Goal: Transaction & Acquisition: Download file/media

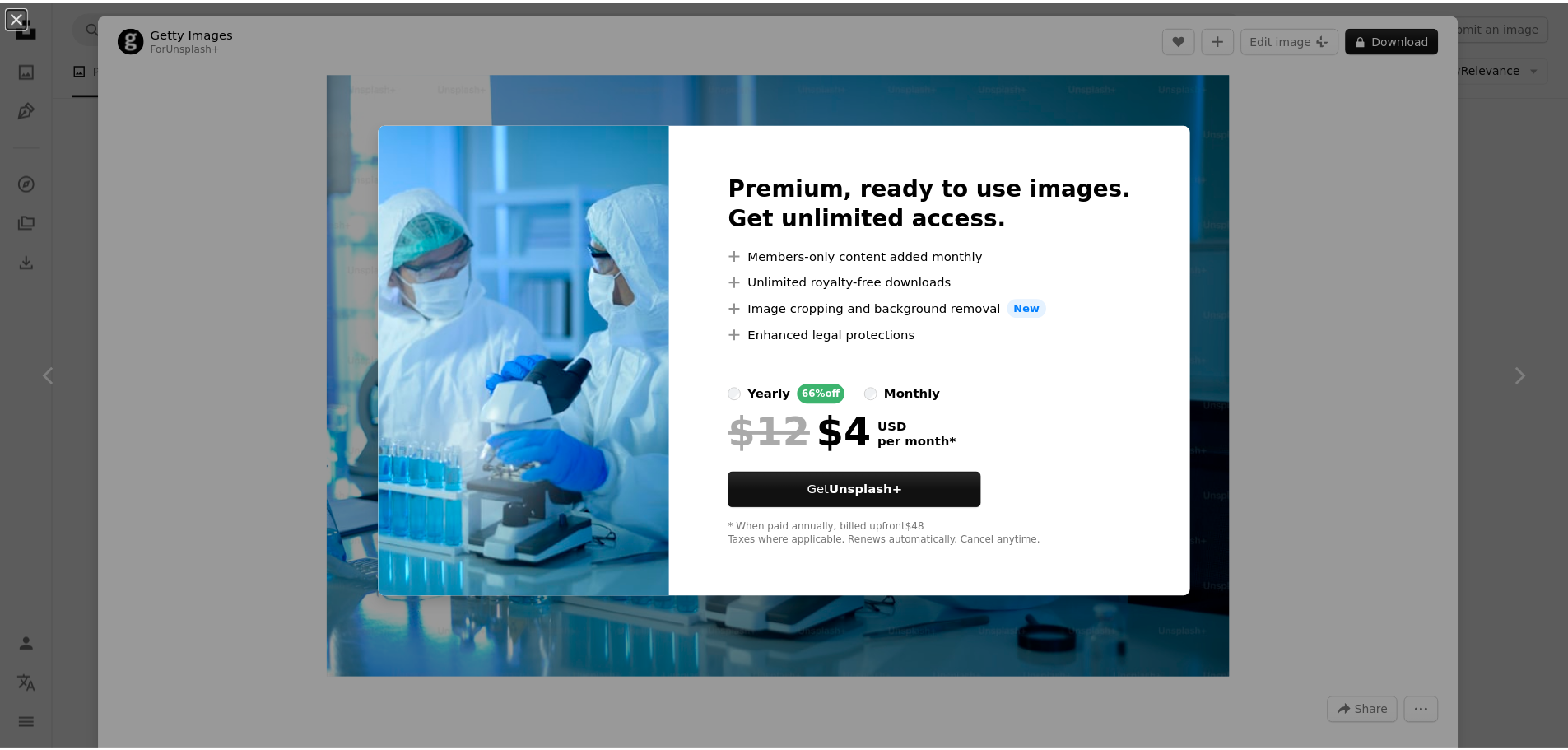
scroll to position [9221, 0]
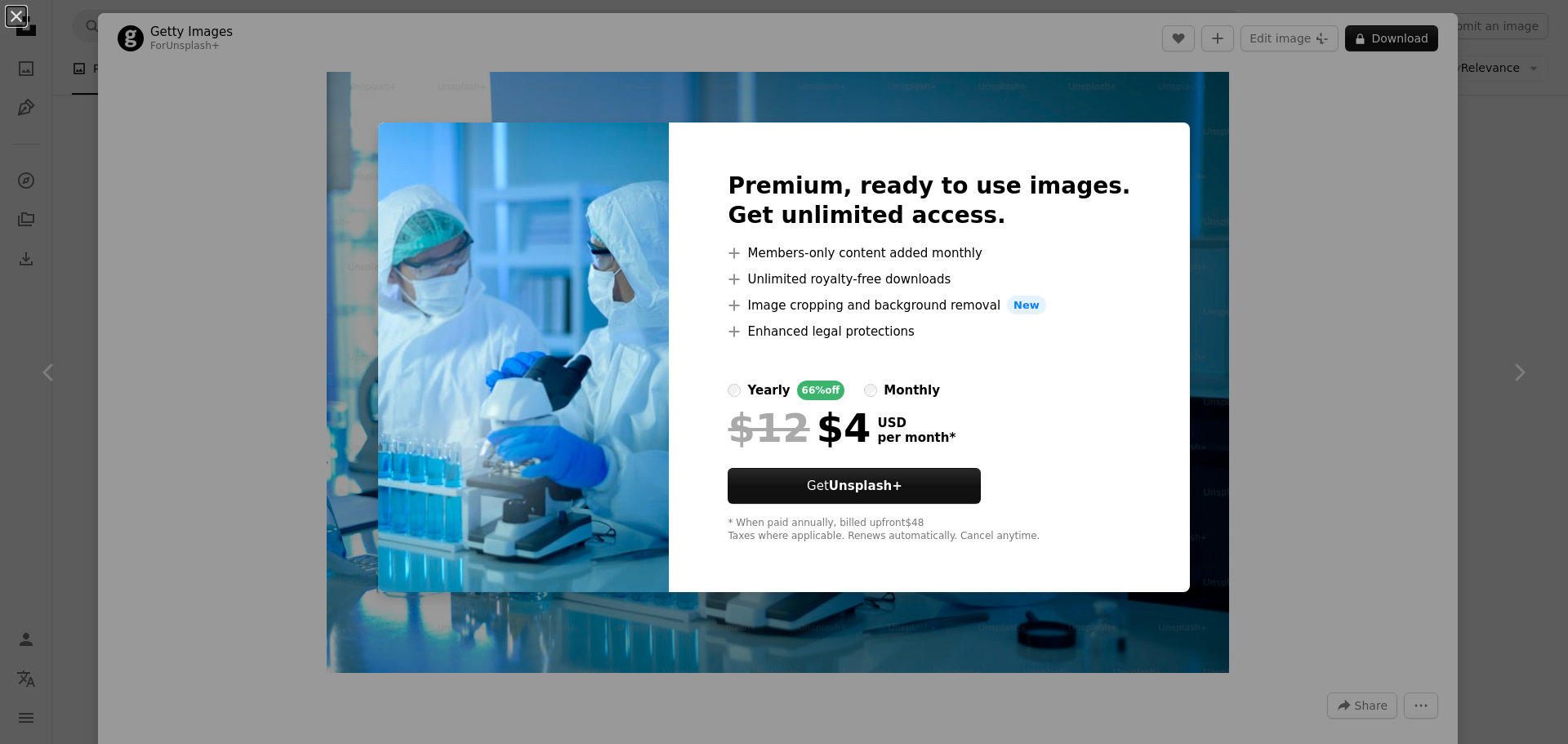
click at [1369, 227] on div "An X shape Premium, ready to use images. Get unlimited access. A plus sign Memb…" at bounding box center [784, 372] width 1568 height 744
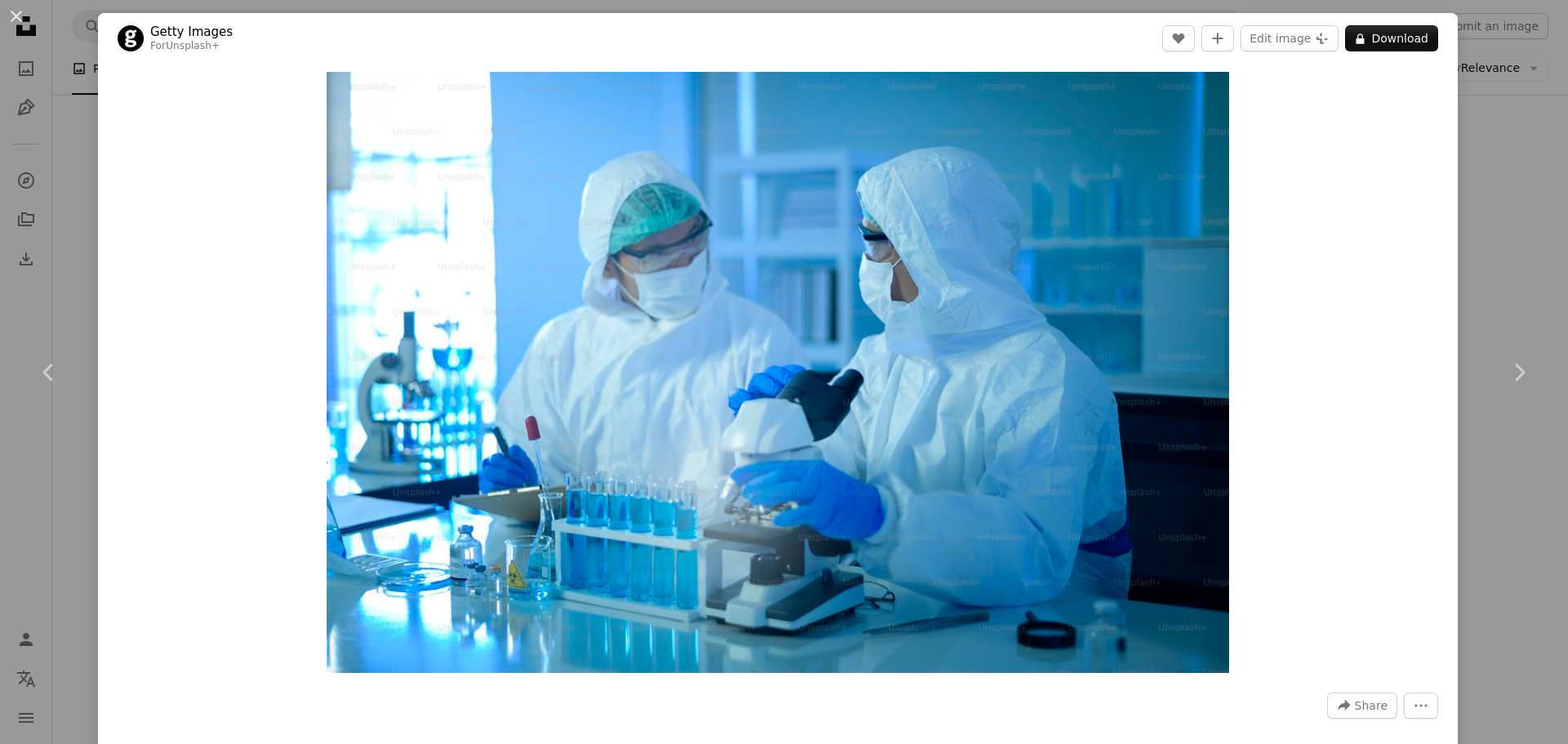
click at [1524, 215] on div "An X shape Chevron left Chevron right Getty Images For Unsplash+ A heart A plus…" at bounding box center [784, 372] width 1568 height 744
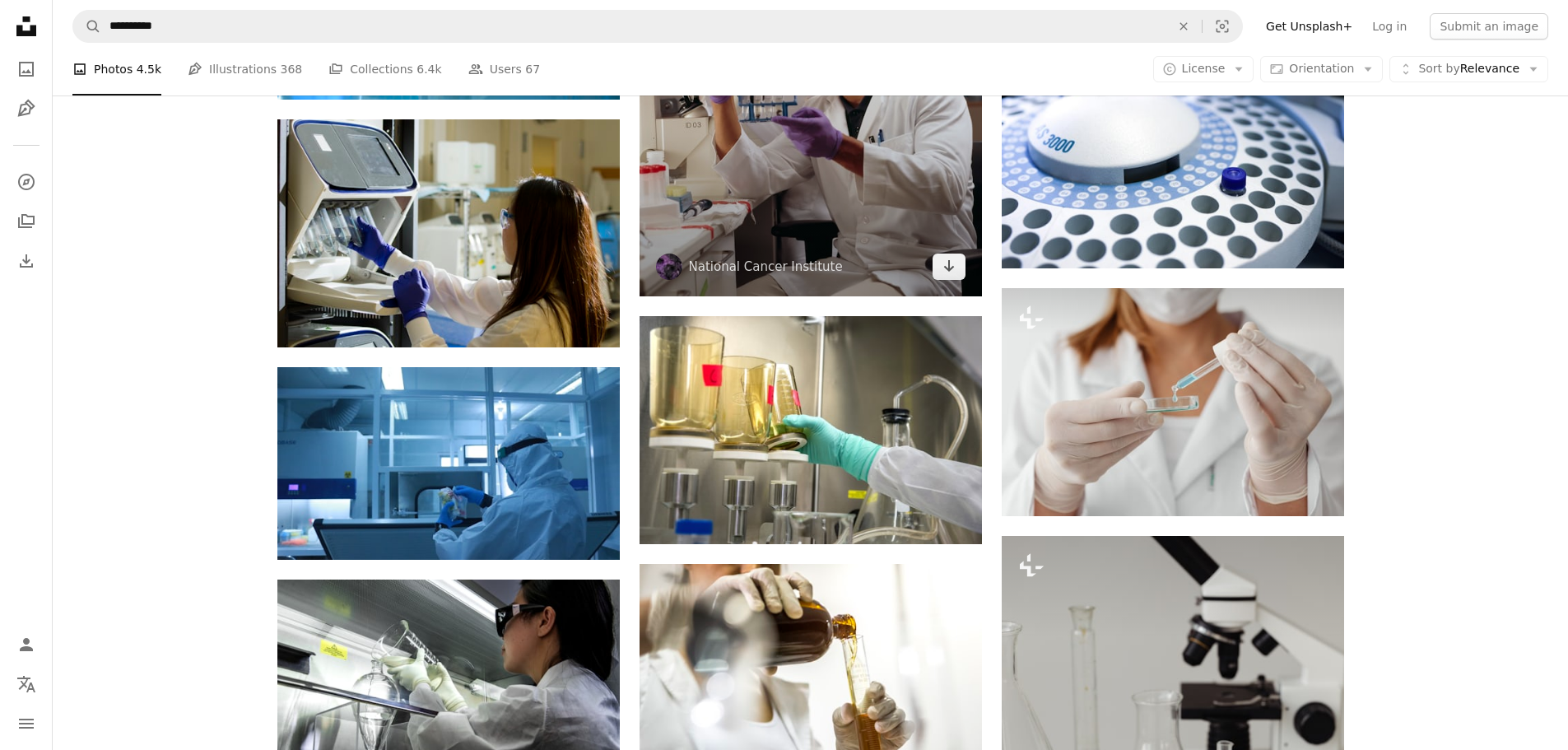
scroll to position [9796, 0]
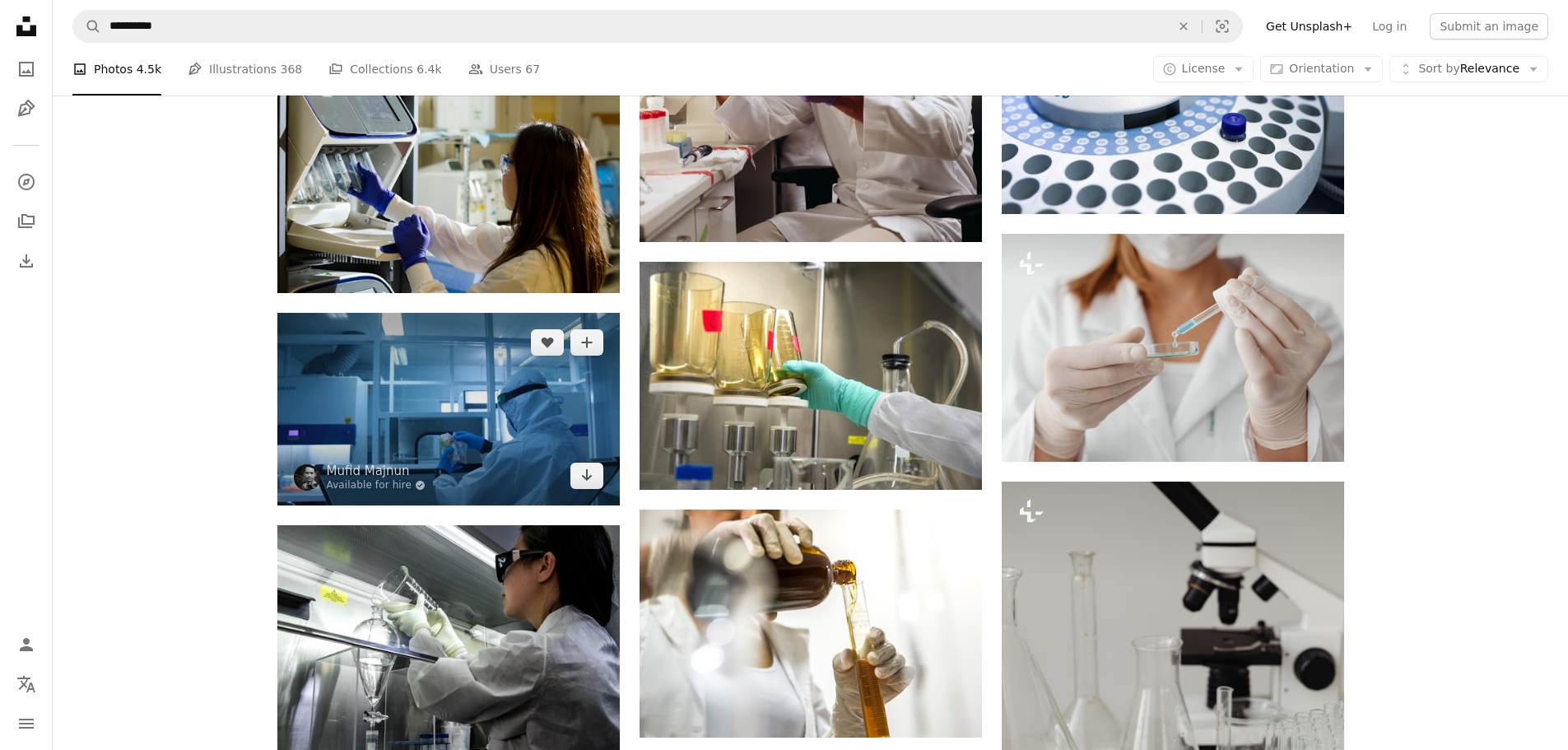
click at [499, 420] on img at bounding box center [448, 408] width 343 height 192
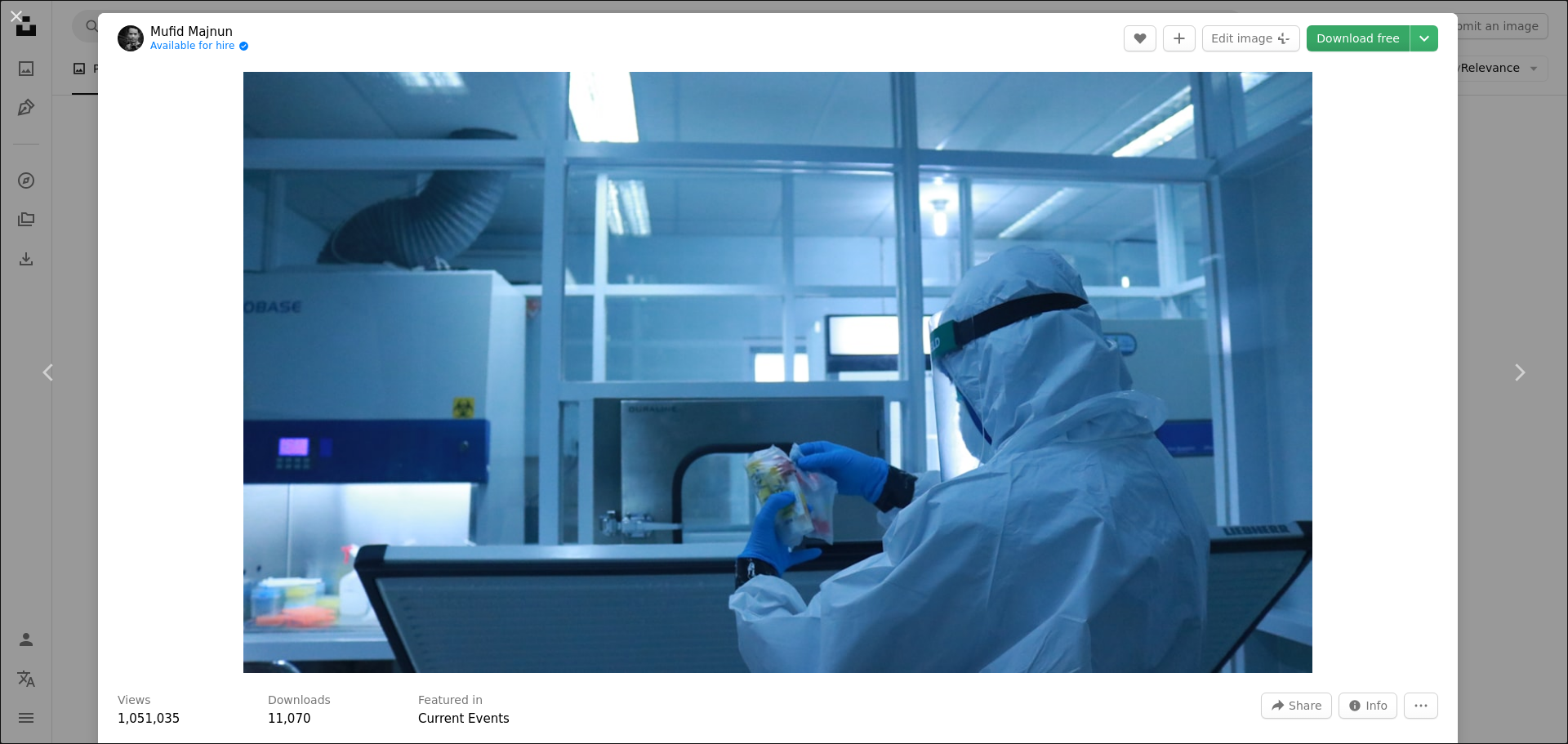
click at [1351, 38] on link "Download free" at bounding box center [1358, 38] width 103 height 26
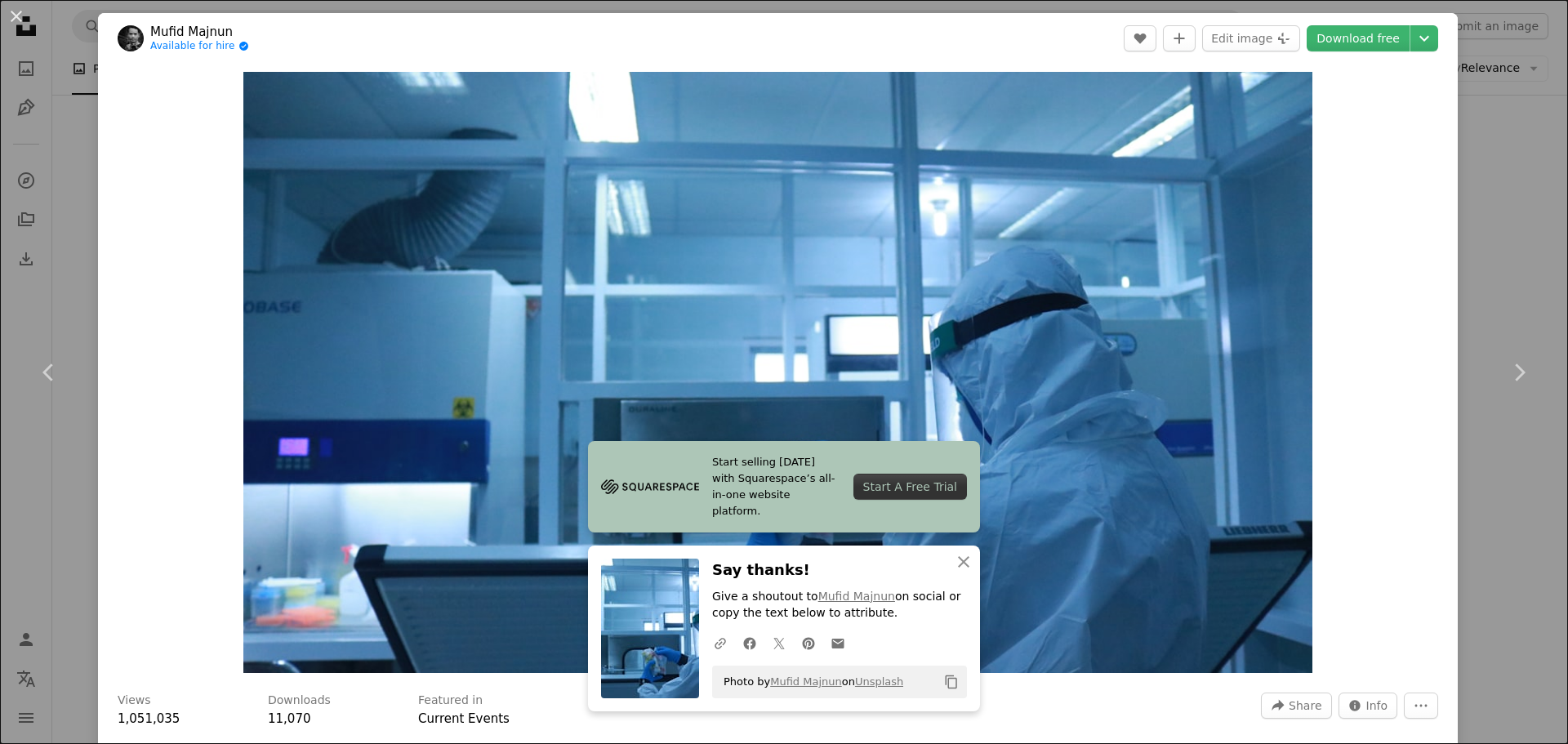
click at [1494, 202] on div "An X shape Chevron left Chevron right Mufid Majnun Available for hire A checkma…" at bounding box center [784, 372] width 1568 height 744
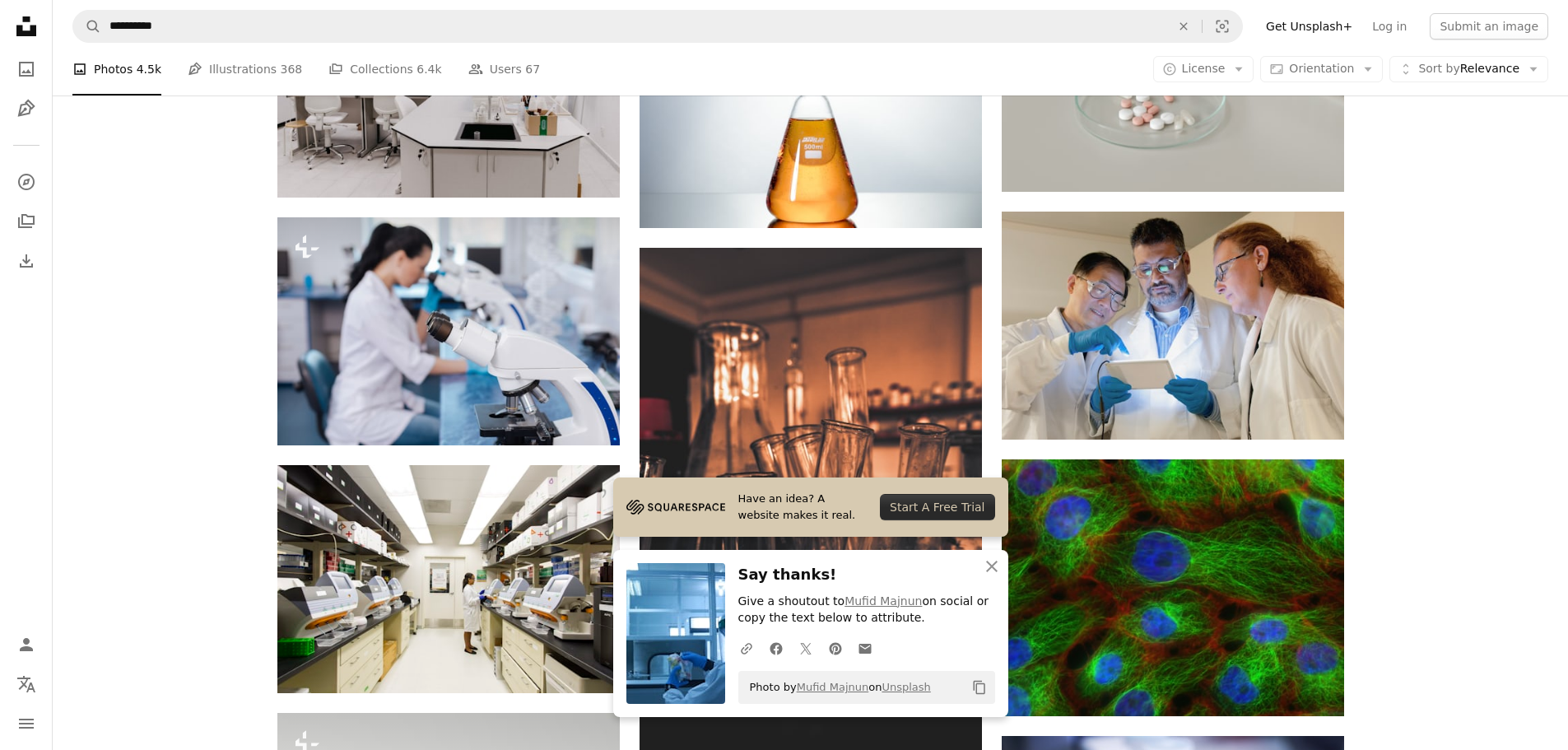
scroll to position [10619, 0]
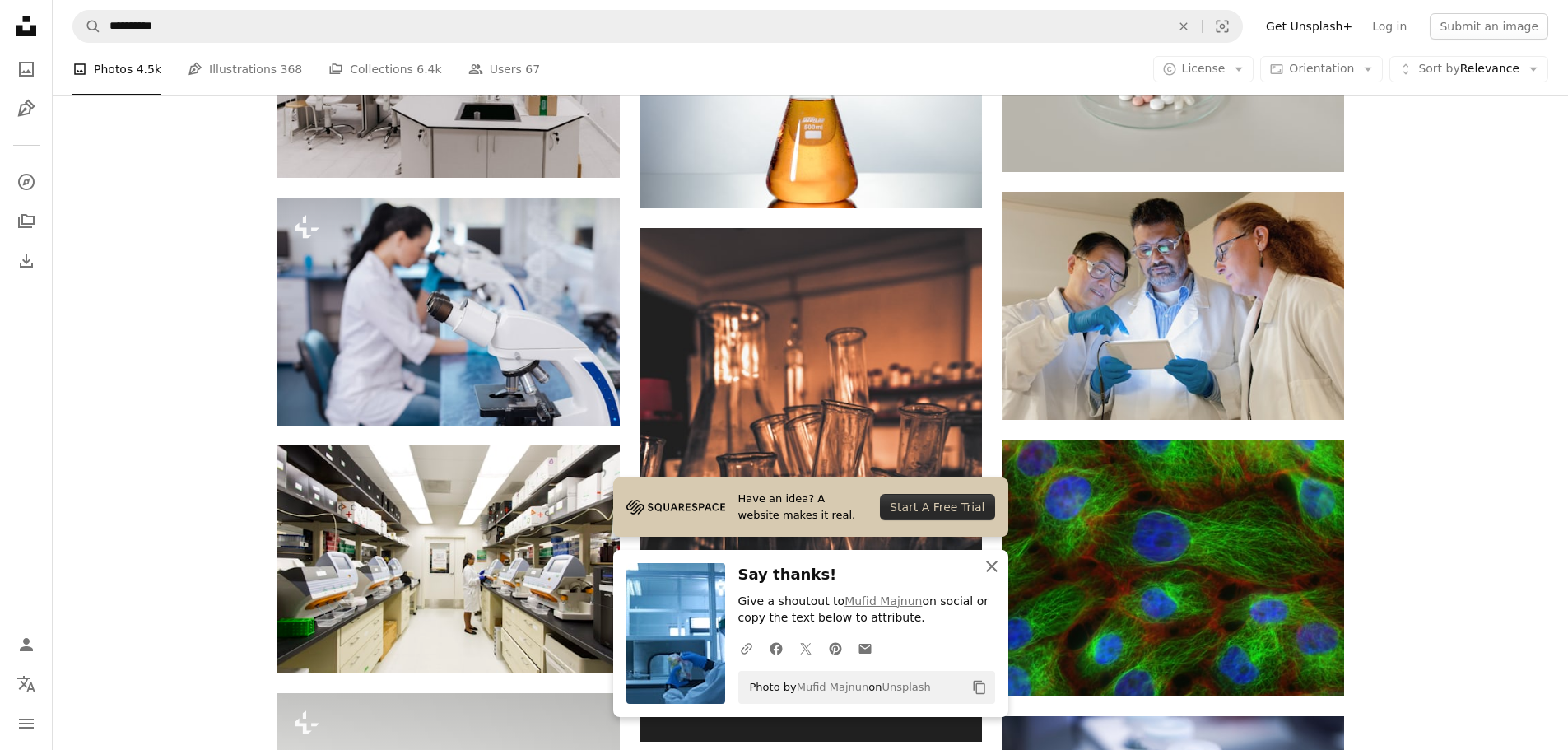
click at [994, 568] on icon "button" at bounding box center [991, 566] width 12 height 12
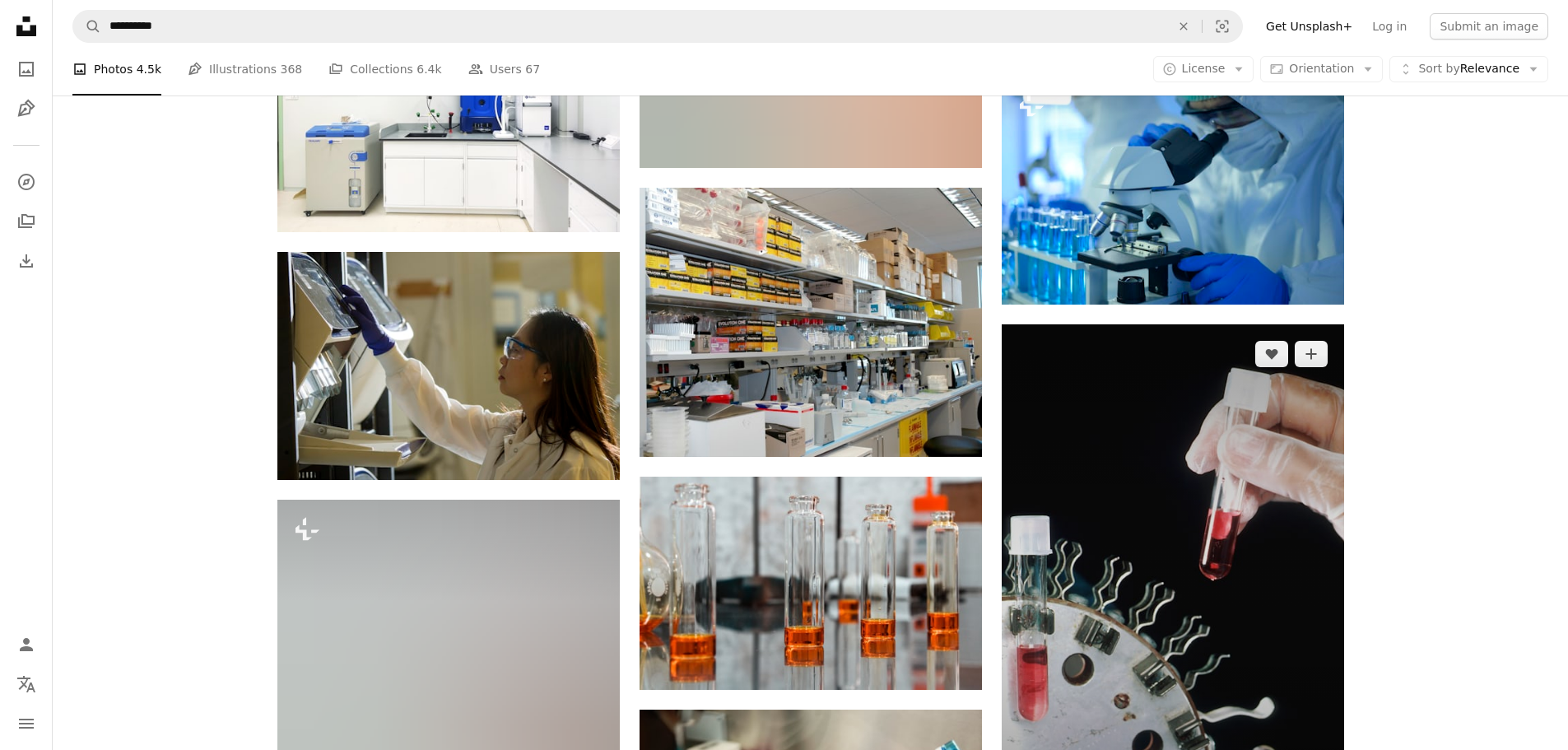
scroll to position [16711, 0]
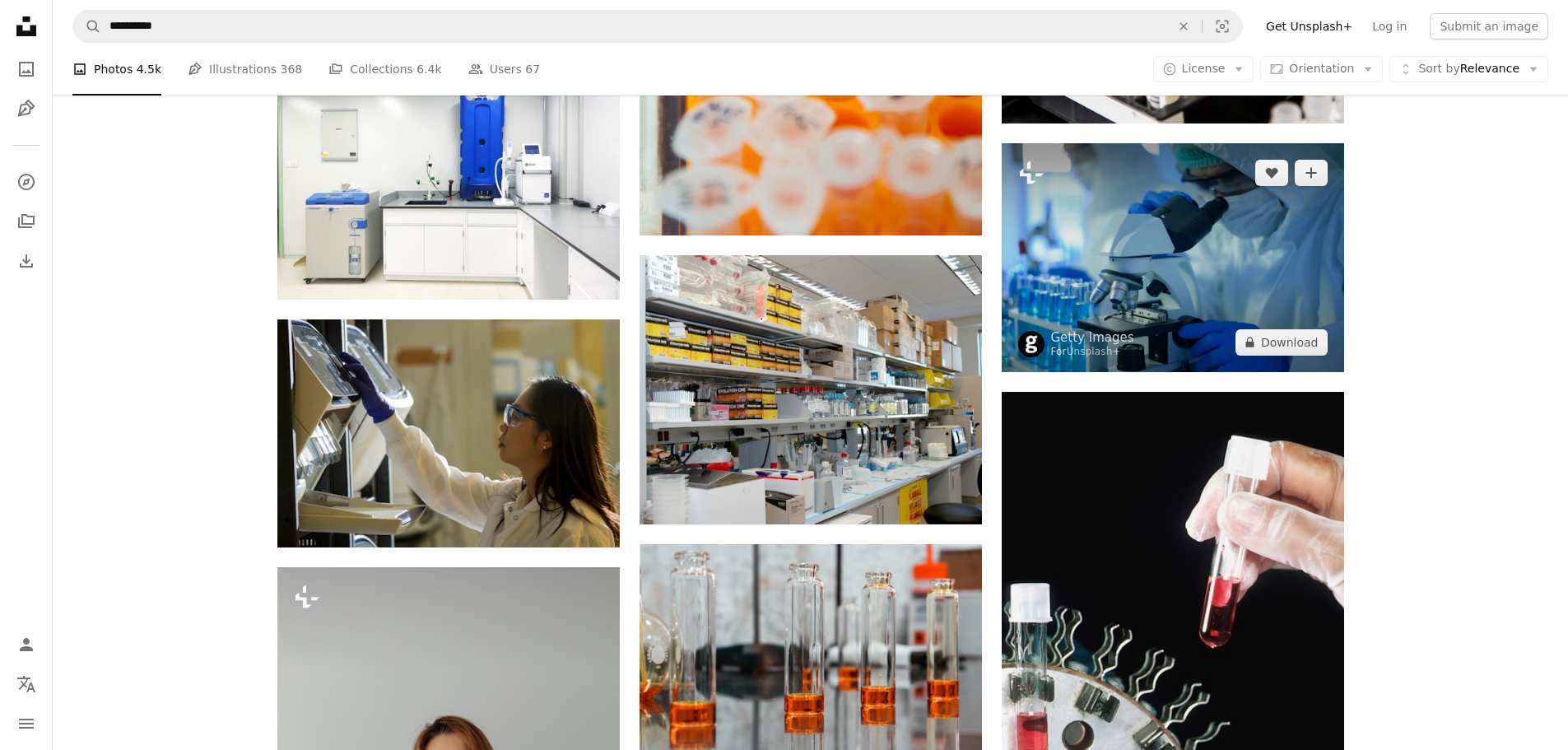
click at [1192, 279] on img at bounding box center [1173, 257] width 343 height 228
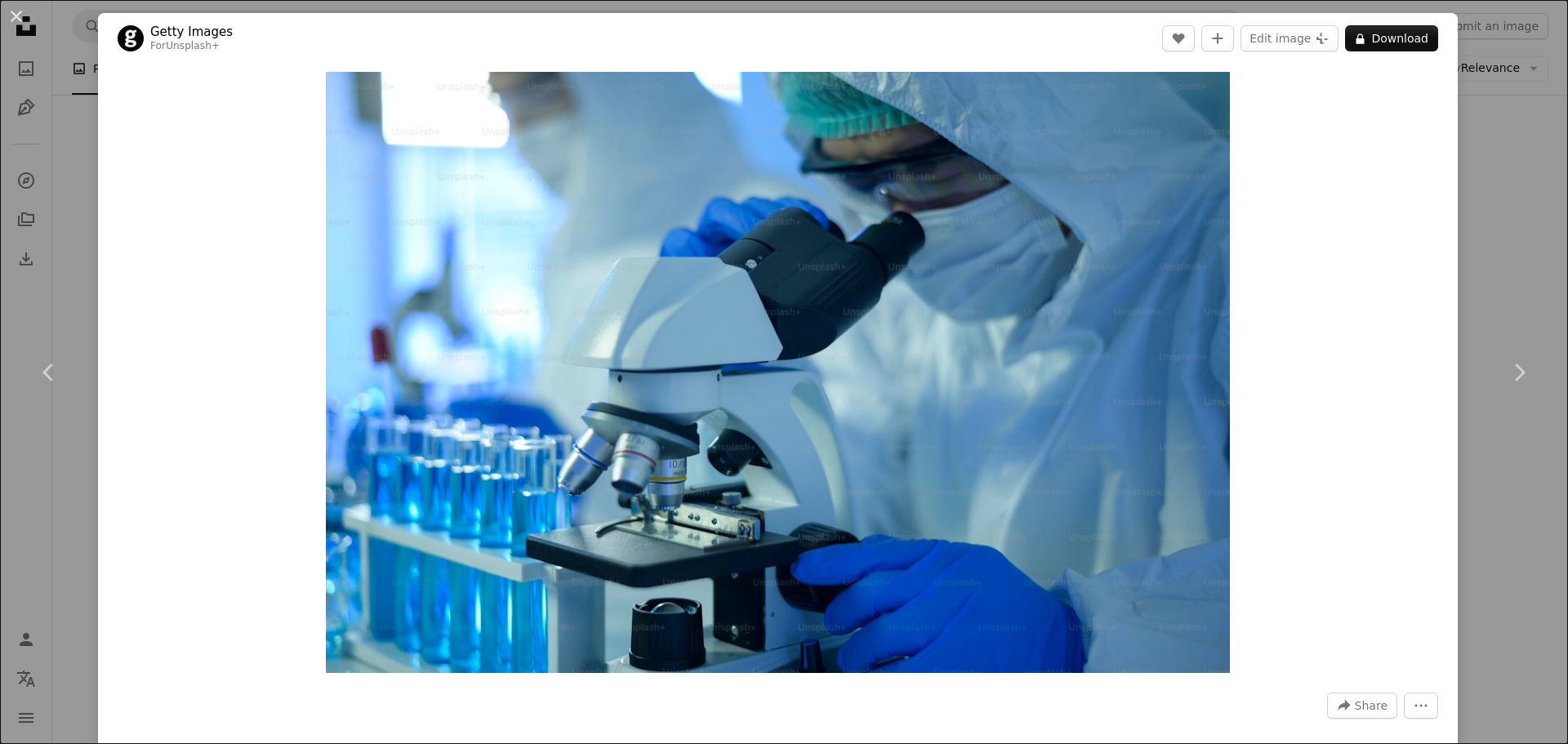
drag, startPoint x: 1497, startPoint y: 86, endPoint x: 1462, endPoint y: 114, distance: 44.8
click at [1498, 86] on div "An X shape Chevron left Chevron right Getty Images For Unsplash+ A heart A plus…" at bounding box center [784, 372] width 1568 height 744
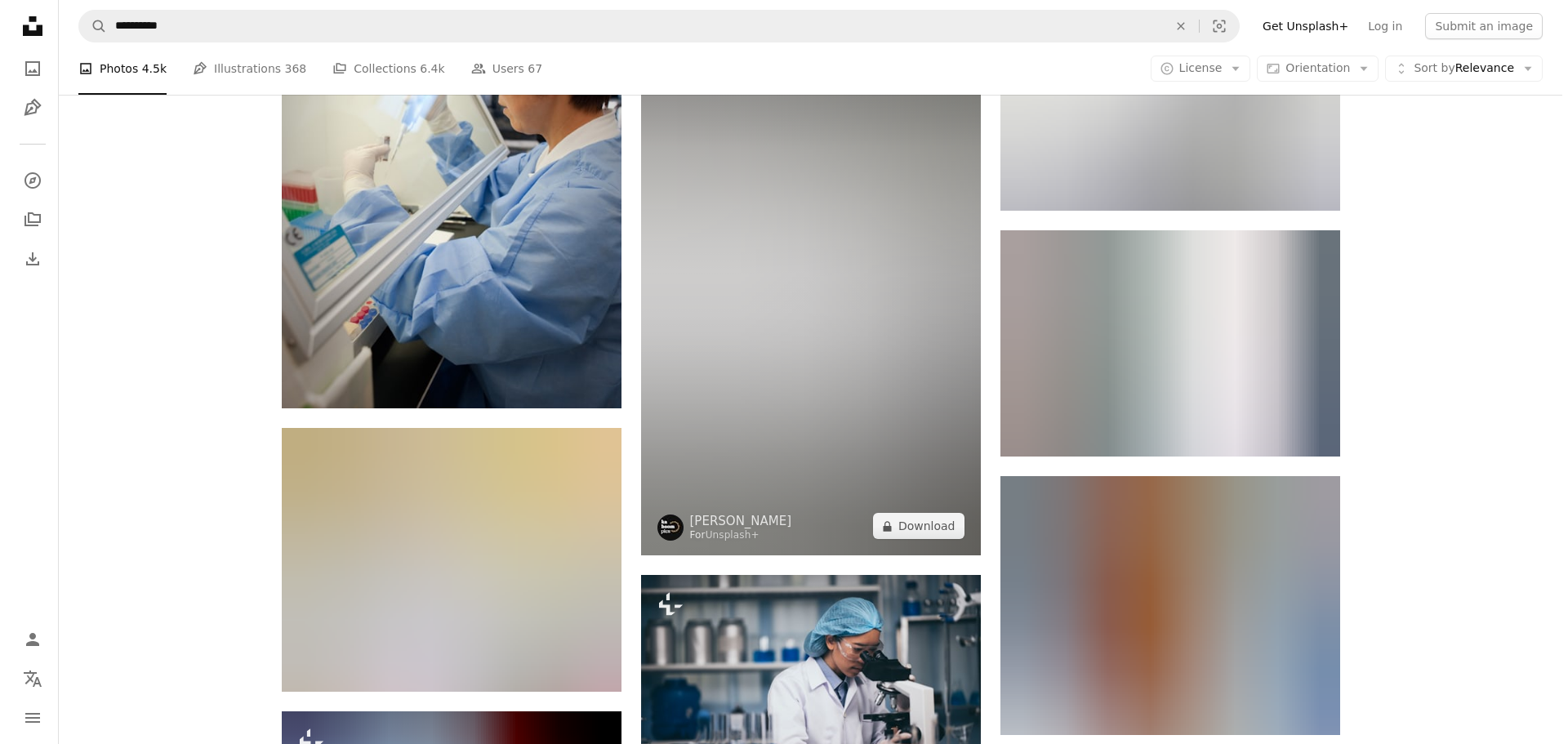
scroll to position [25397, 0]
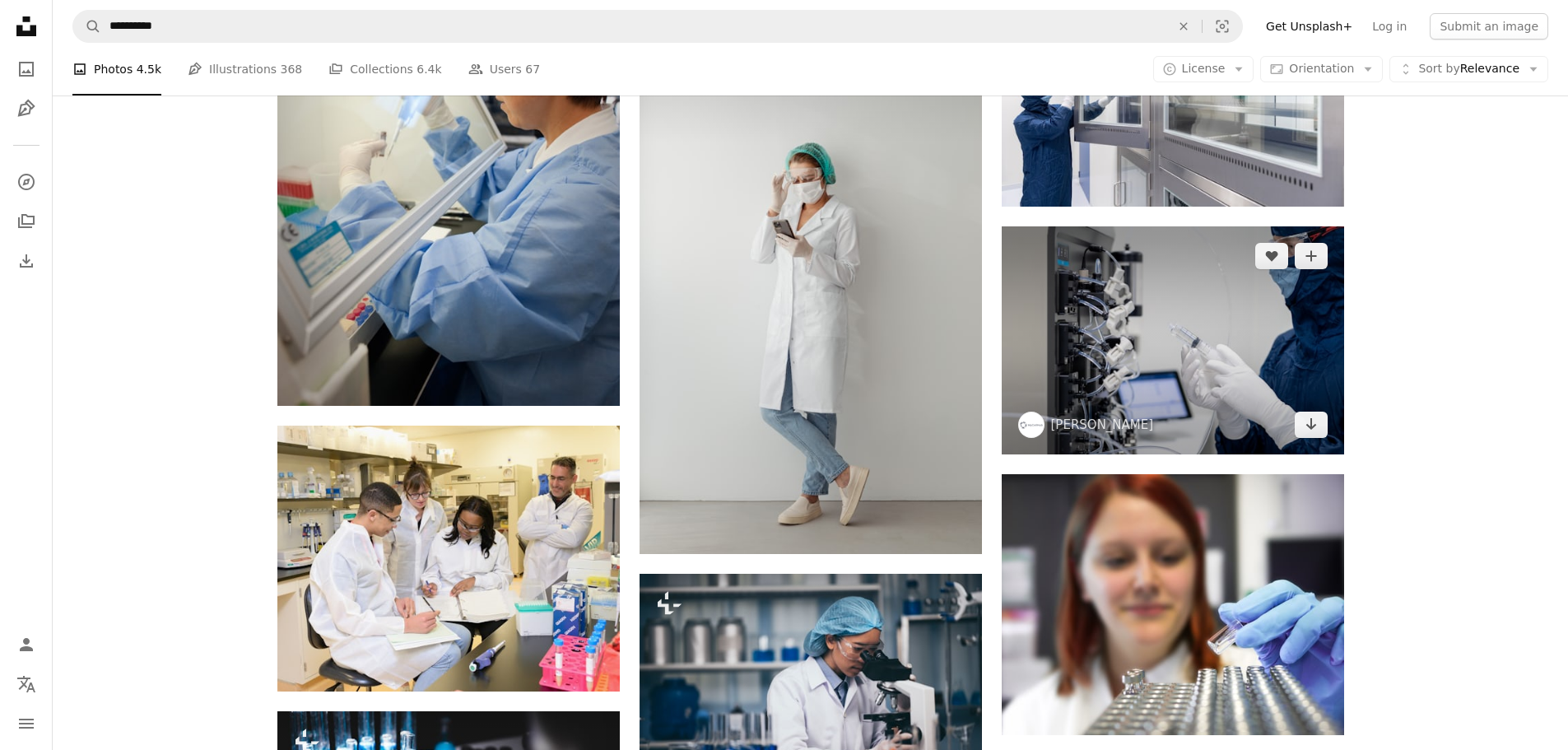
click at [1172, 371] on img at bounding box center [1173, 340] width 343 height 228
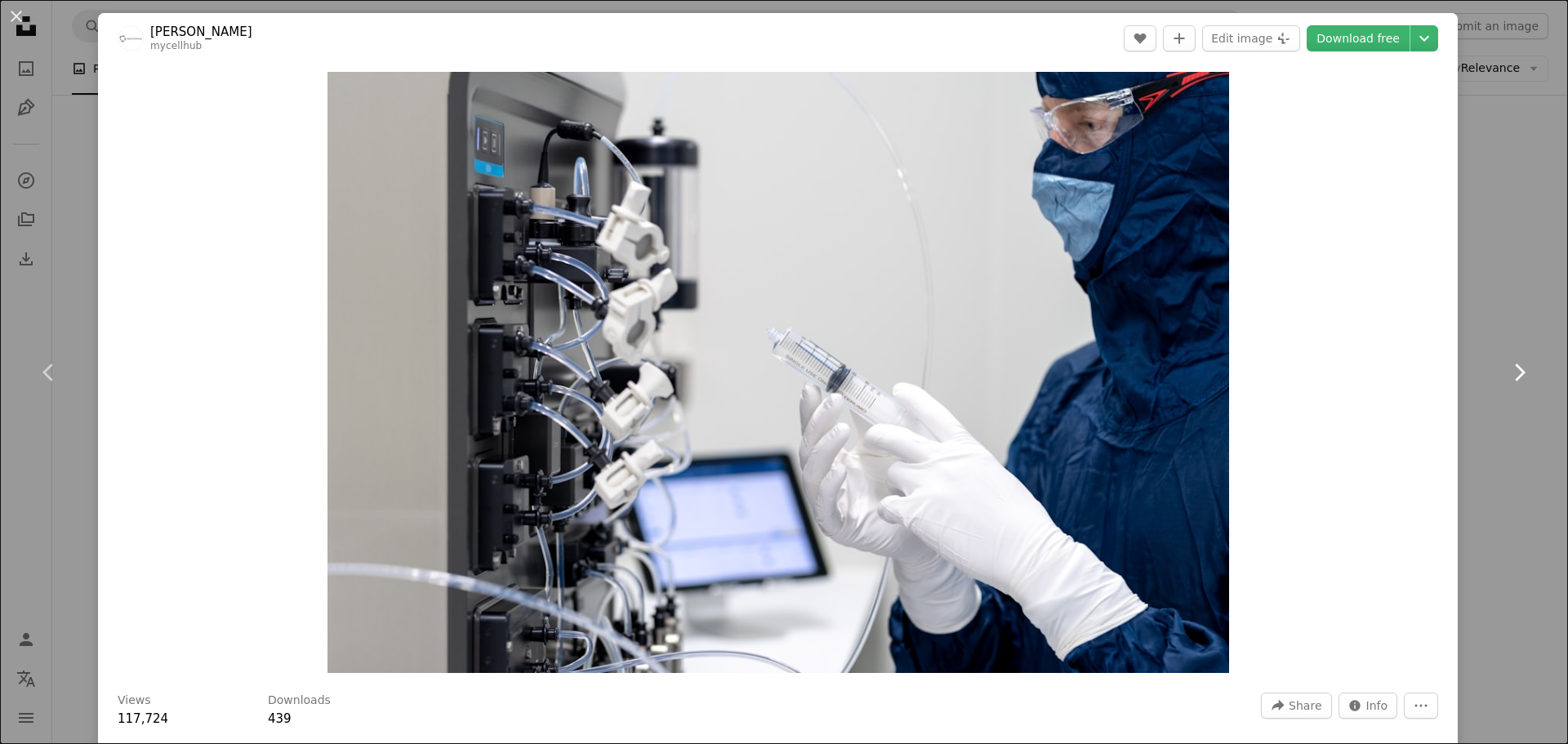
click at [1470, 294] on link "Chevron right" at bounding box center [1519, 372] width 98 height 156
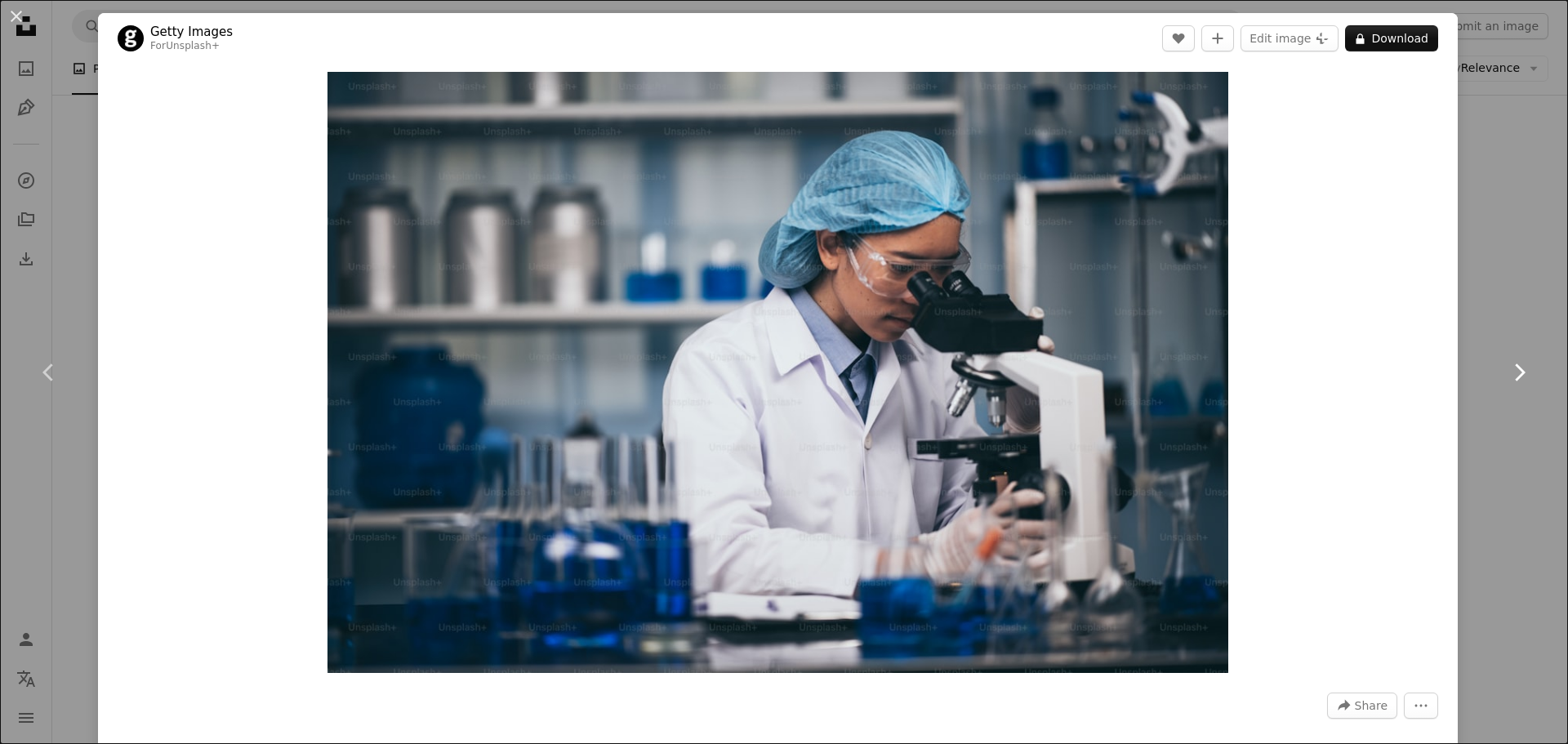
click at [1516, 368] on icon at bounding box center [1521, 372] width 11 height 17
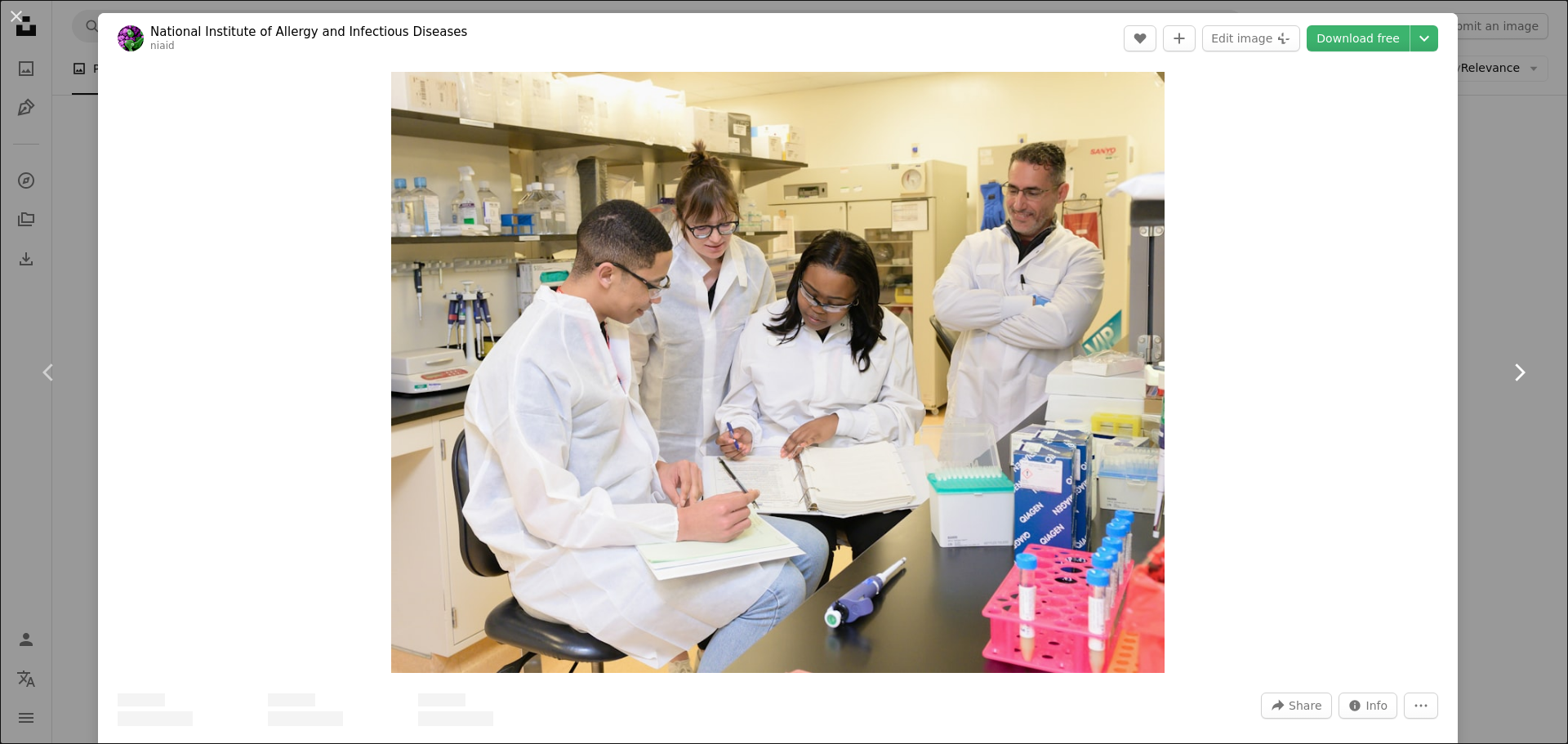
click at [1516, 368] on icon at bounding box center [1521, 372] width 11 height 17
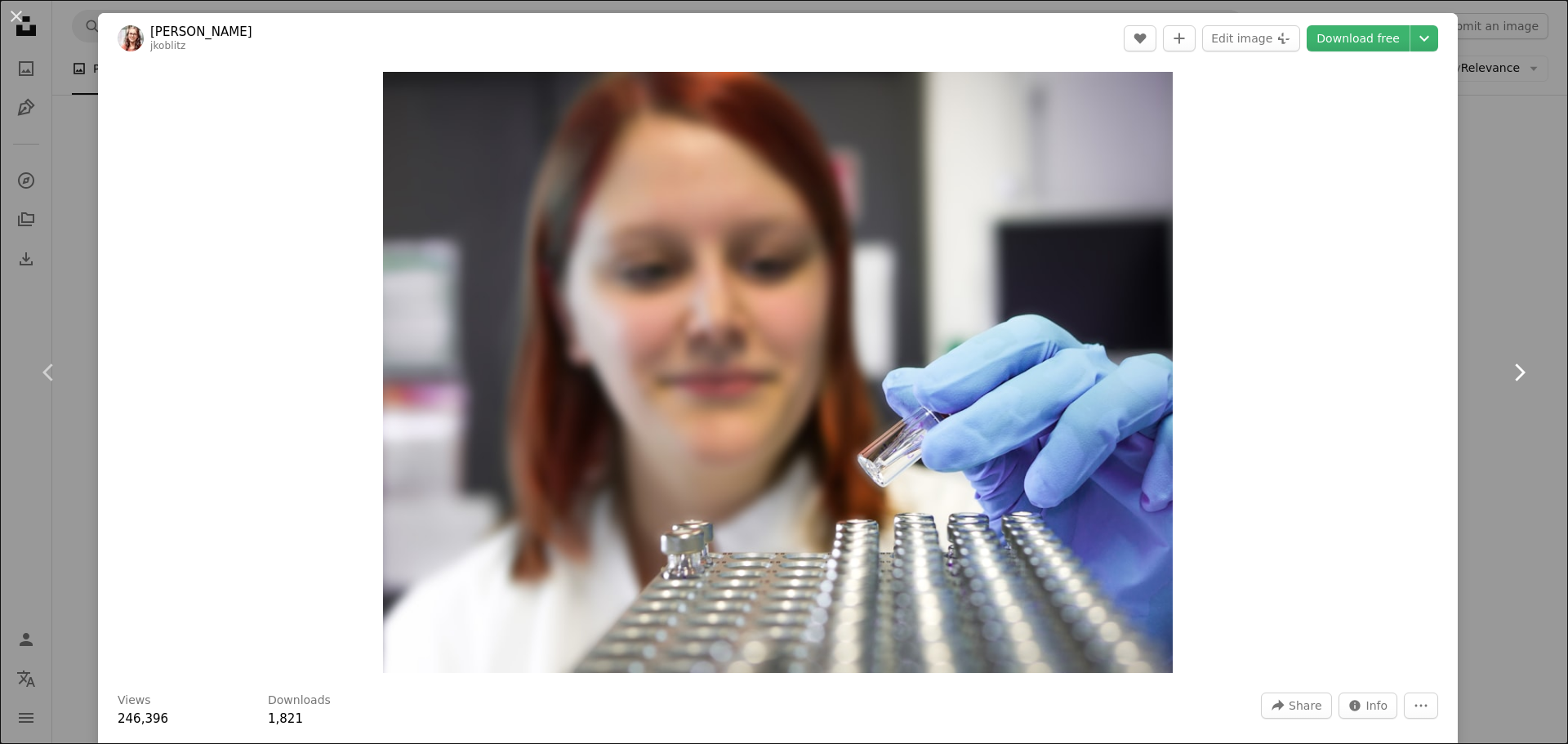
click at [1508, 371] on icon "Chevron right" at bounding box center [1519, 372] width 26 height 26
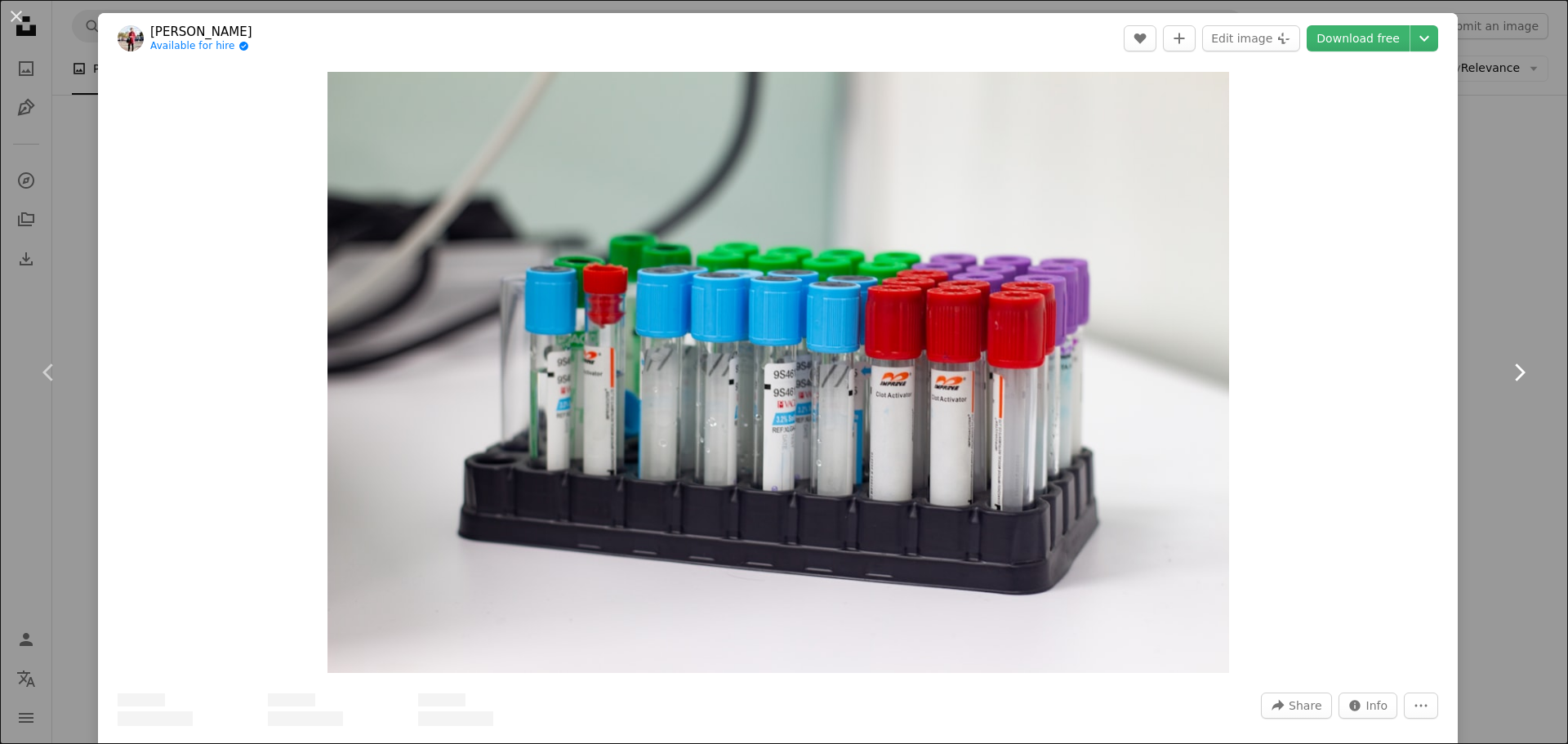
click at [1508, 371] on icon "Chevron right" at bounding box center [1519, 372] width 26 height 26
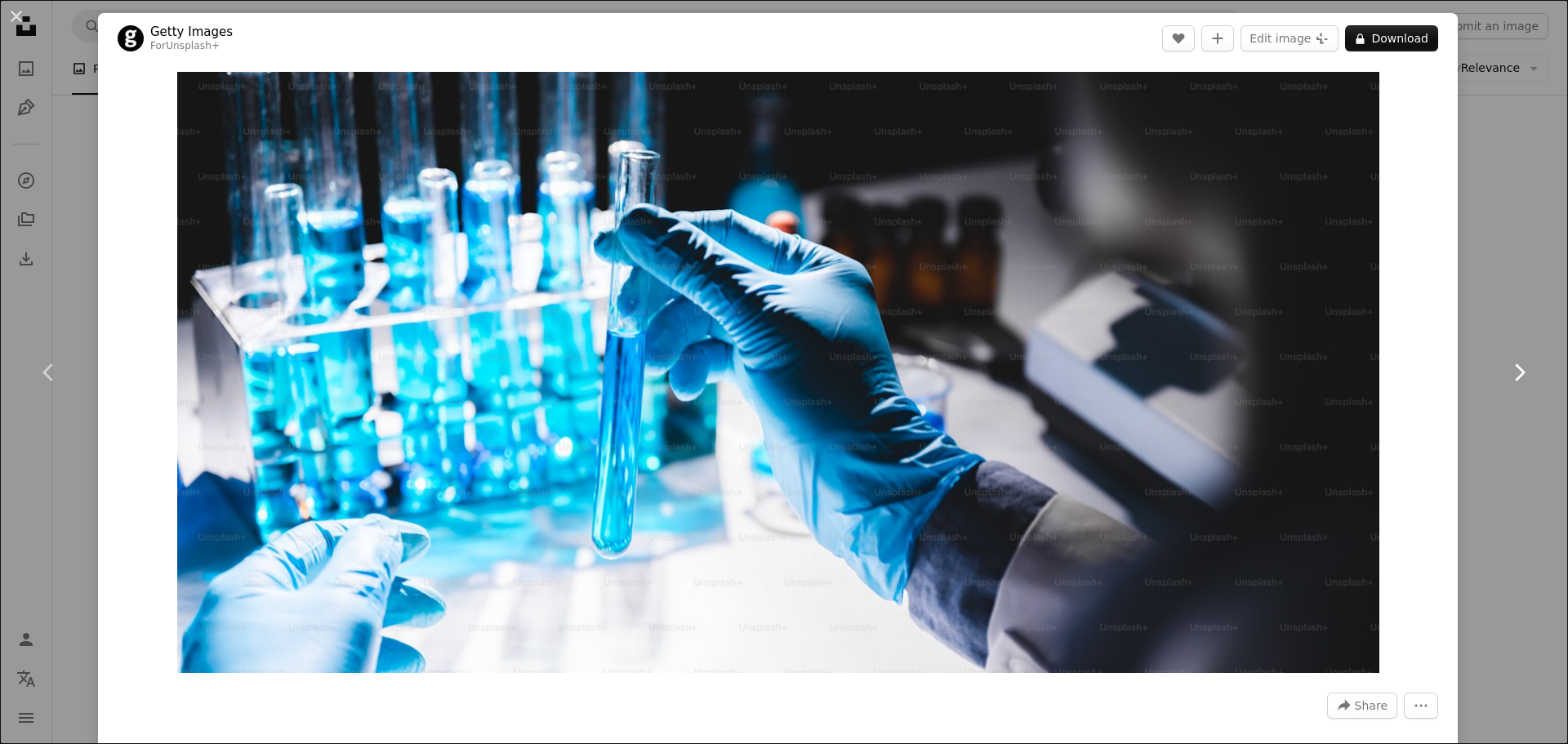
click at [1508, 371] on icon "Chevron right" at bounding box center [1519, 372] width 26 height 26
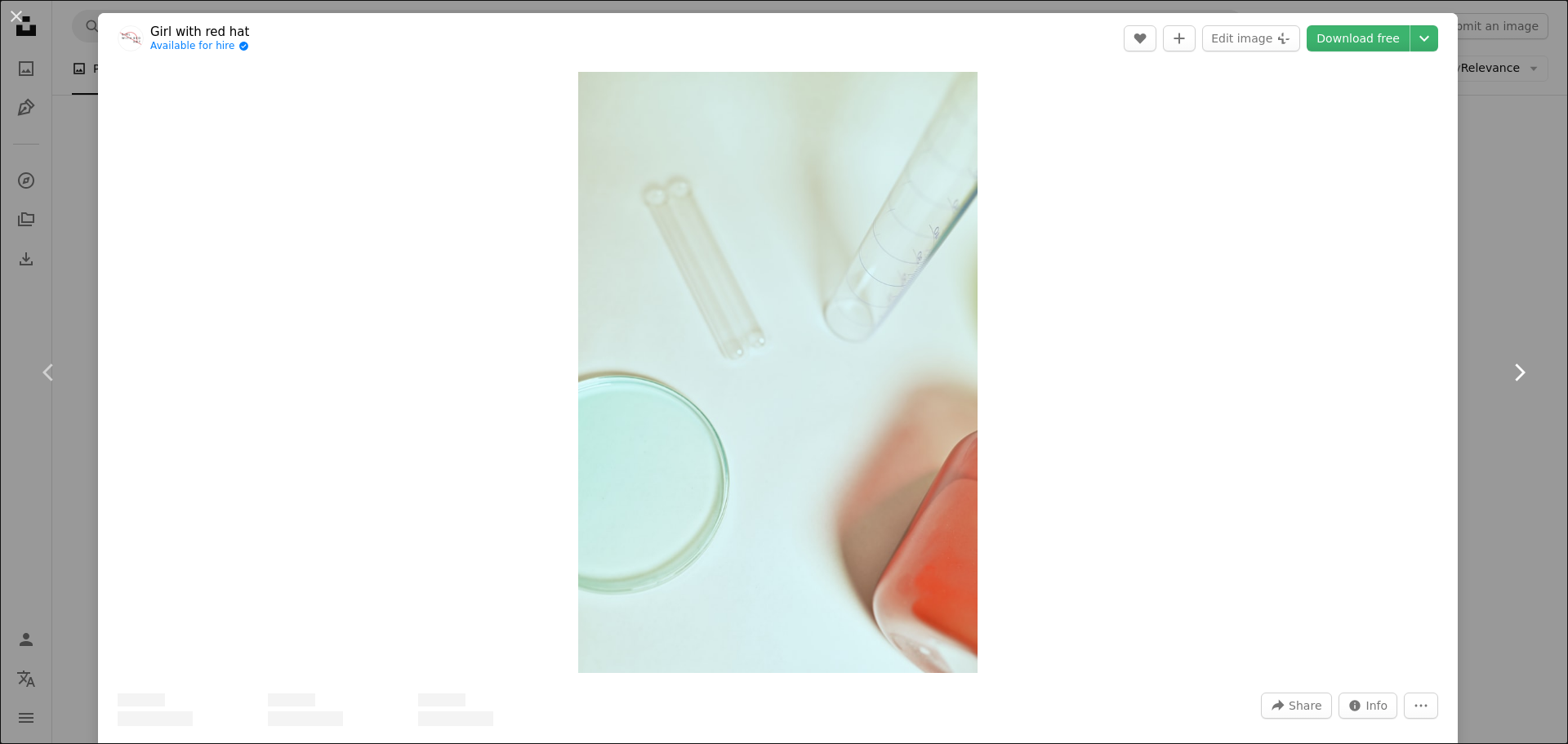
click at [1508, 371] on icon "Chevron right" at bounding box center [1519, 372] width 26 height 26
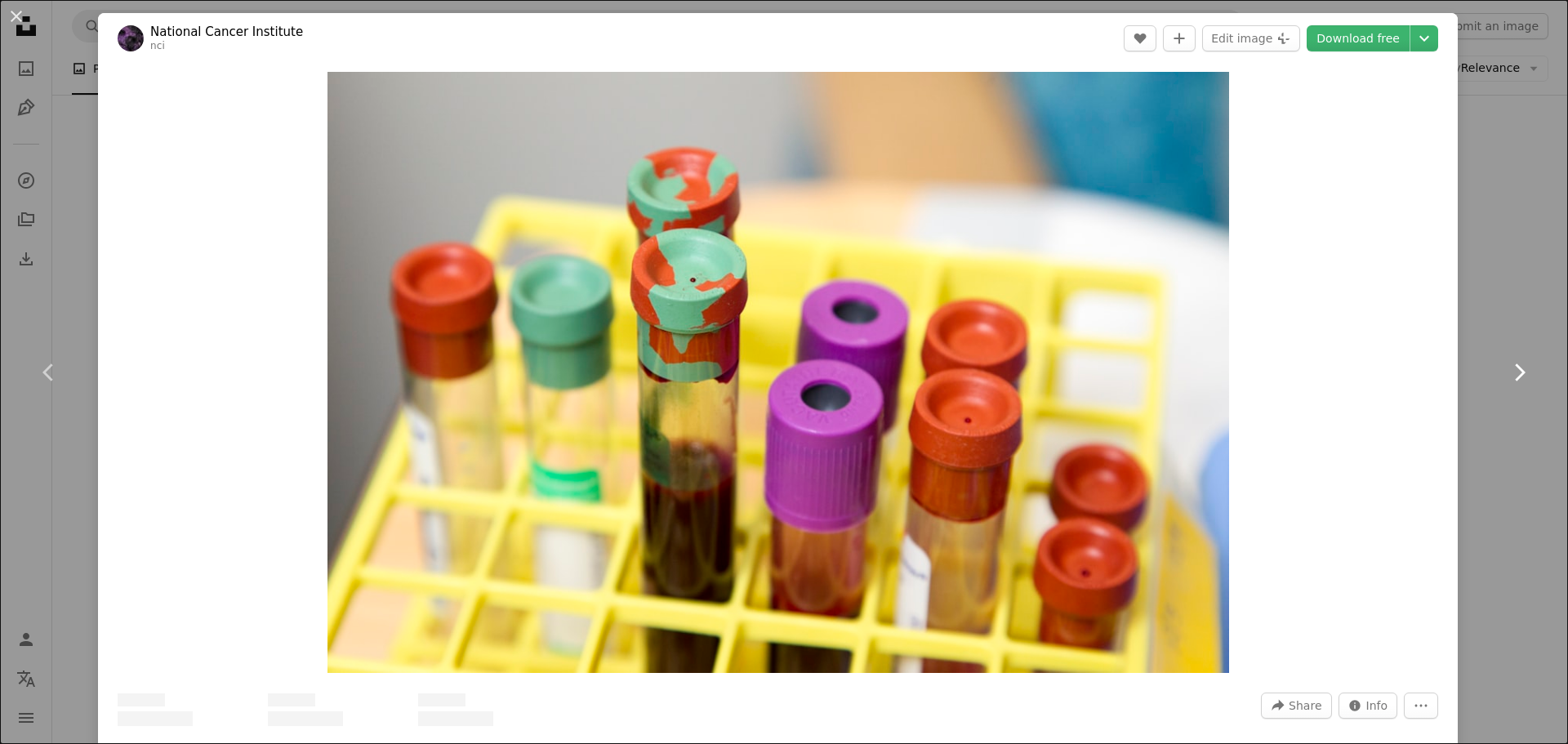
click at [1508, 371] on icon "Chevron right" at bounding box center [1519, 372] width 26 height 26
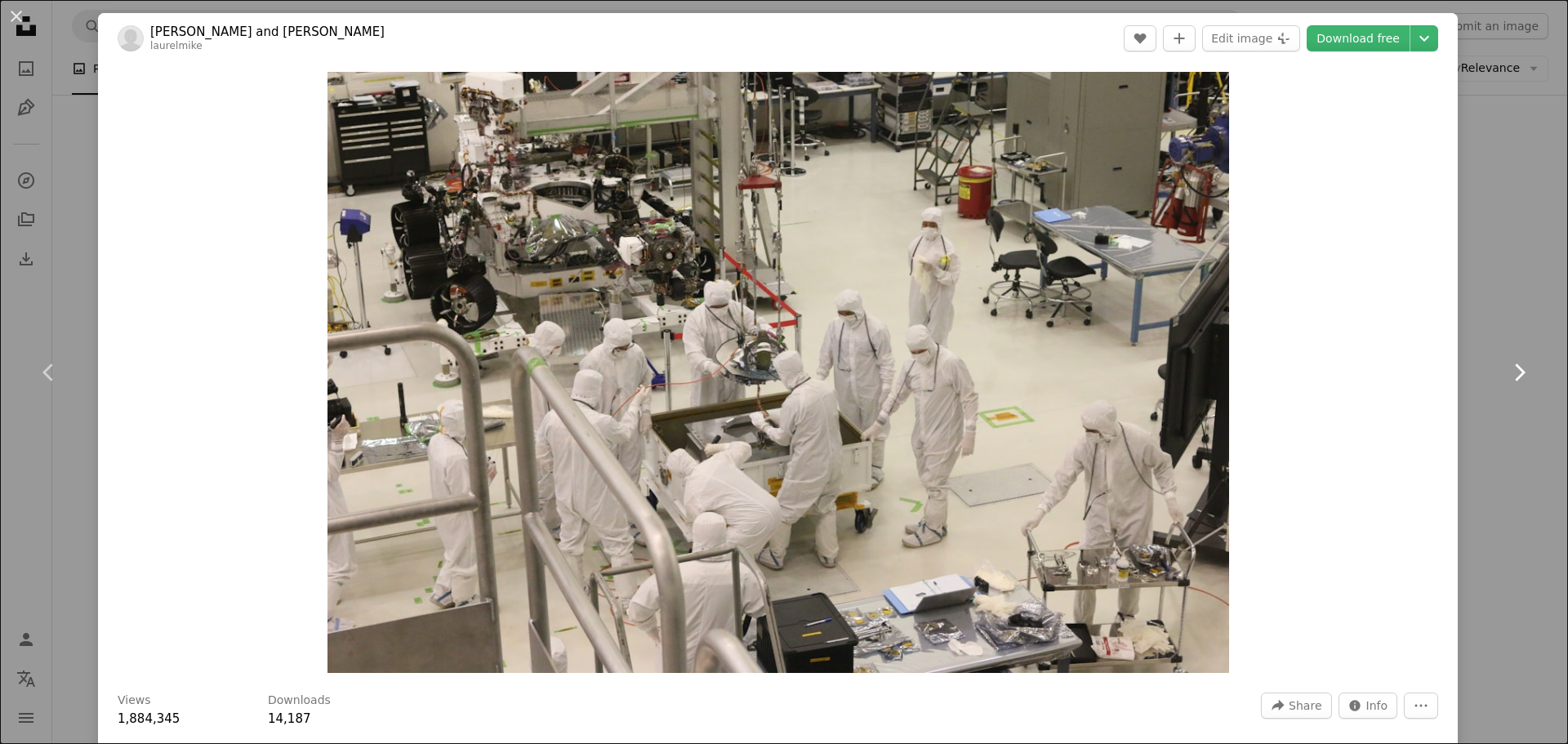
click at [1508, 371] on icon "Chevron right" at bounding box center [1519, 372] width 26 height 26
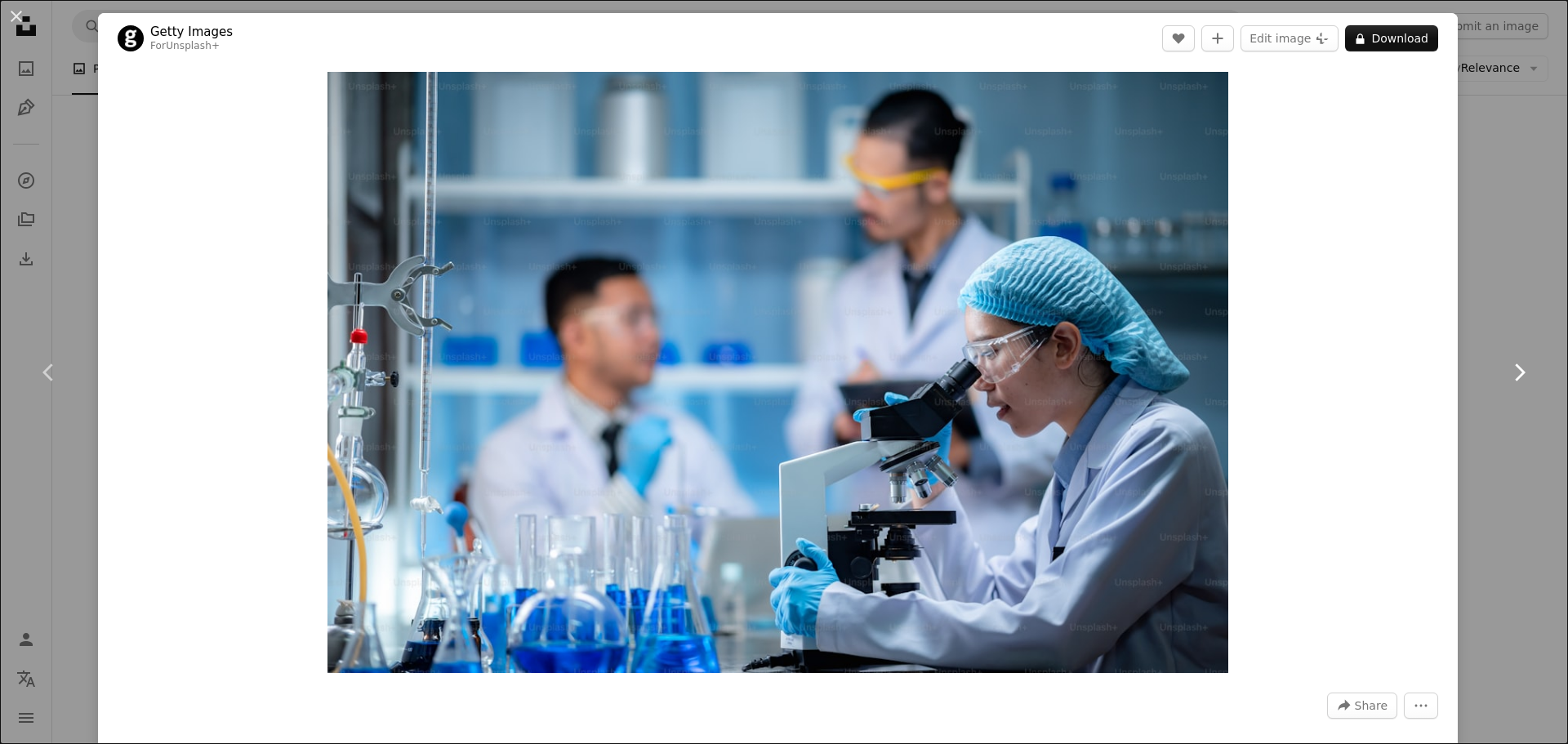
click at [1508, 371] on icon "Chevron right" at bounding box center [1519, 372] width 26 height 26
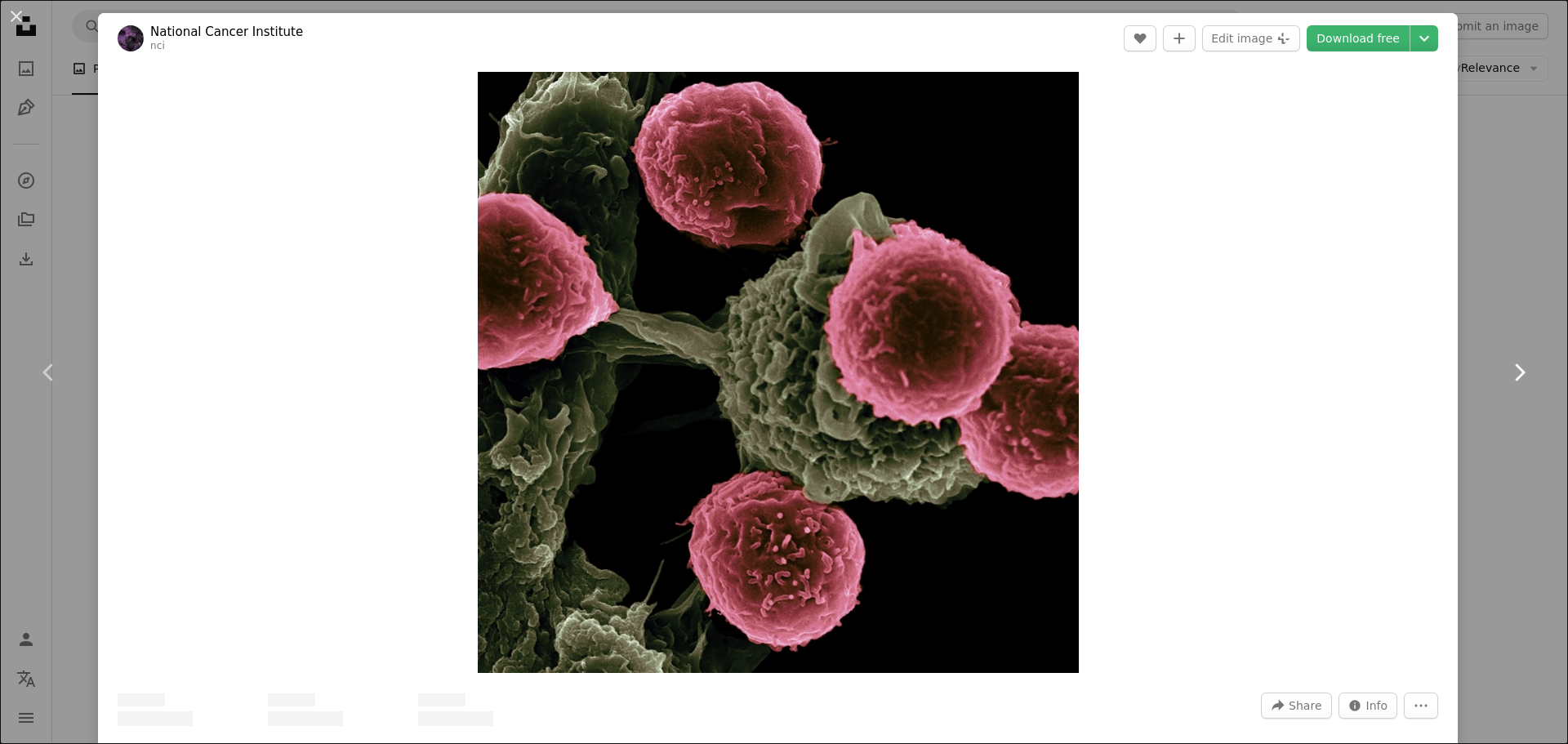
click at [1508, 371] on icon "Chevron right" at bounding box center [1519, 372] width 26 height 26
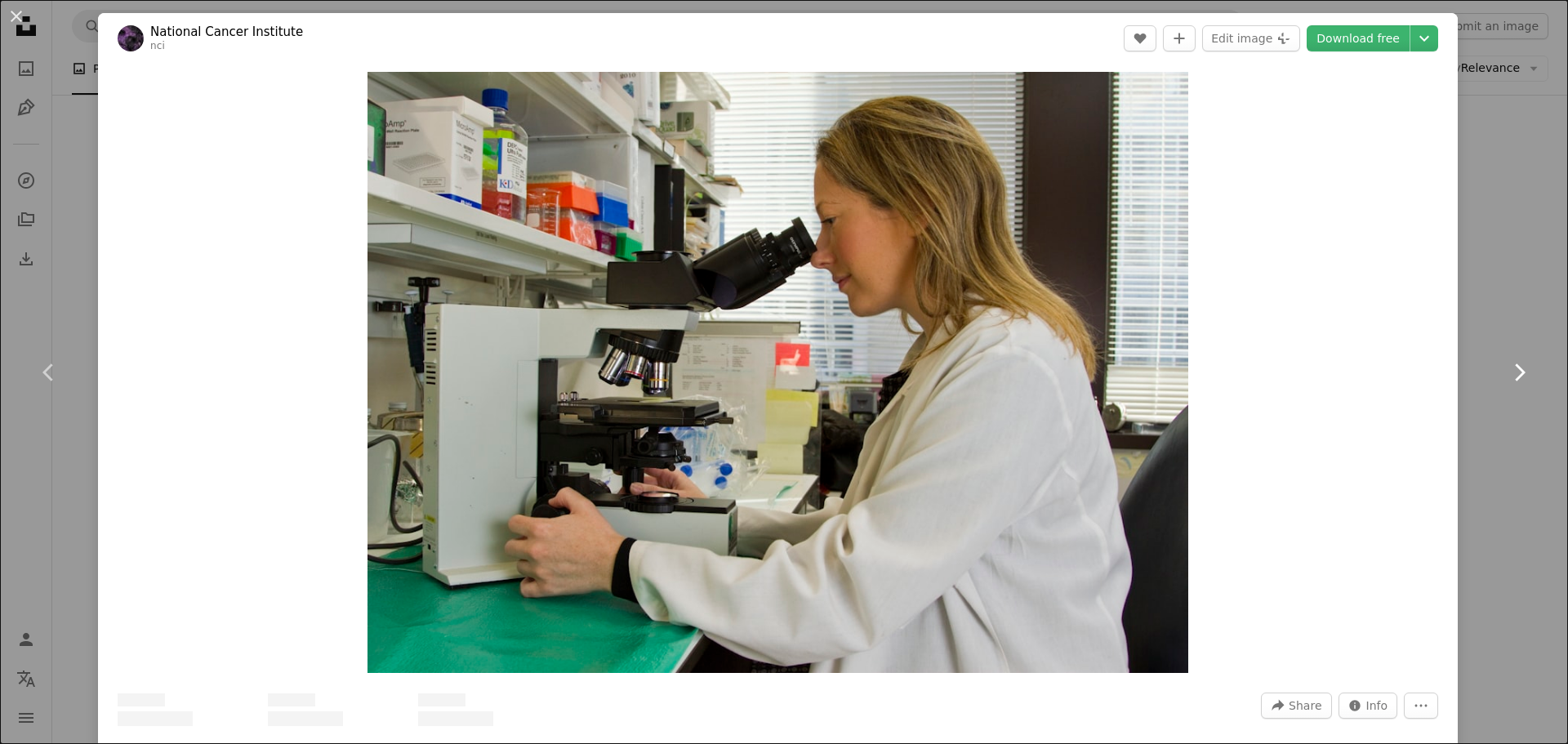
click at [1508, 371] on icon "Chevron right" at bounding box center [1519, 372] width 26 height 26
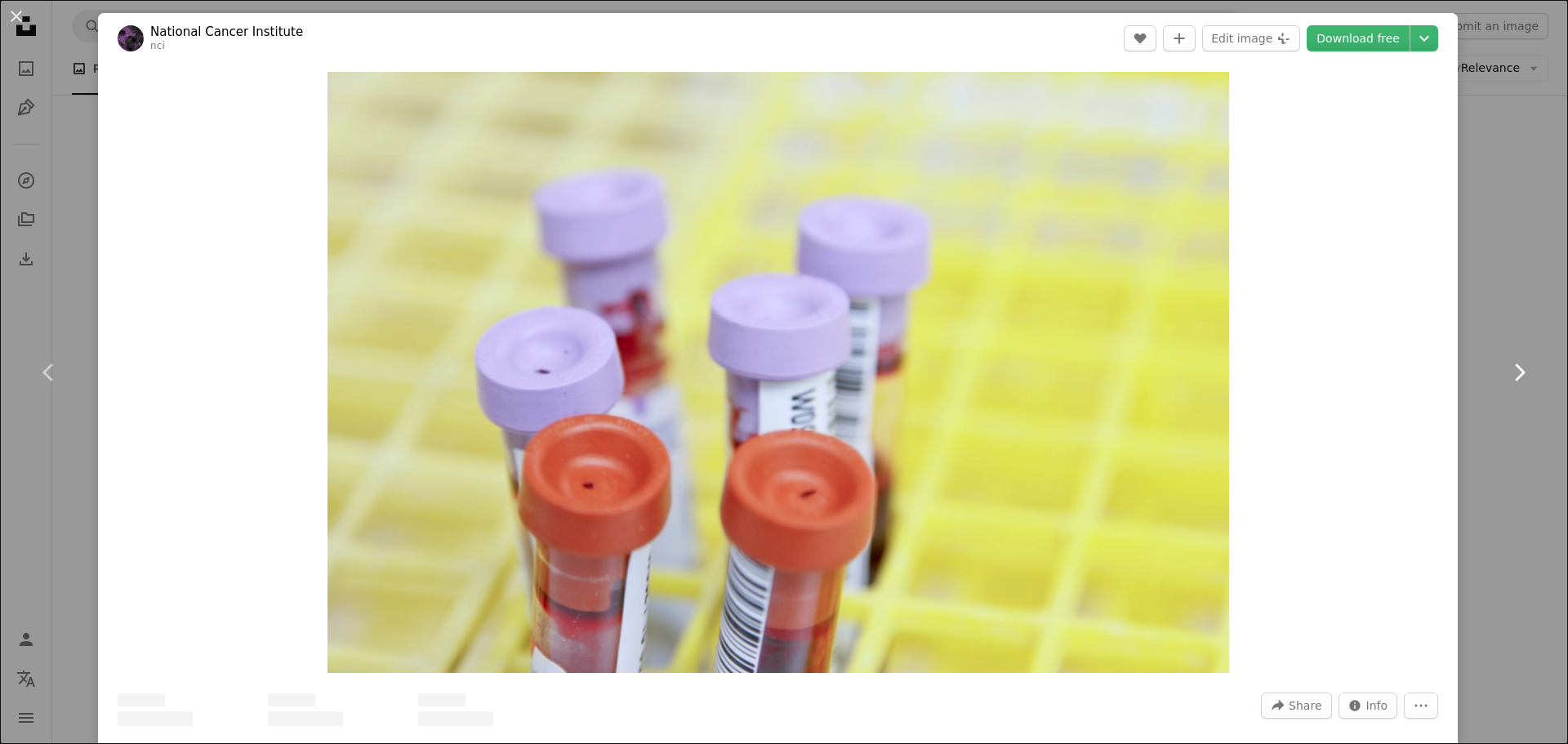
click at [1508, 371] on icon "Chevron right" at bounding box center [1519, 372] width 26 height 26
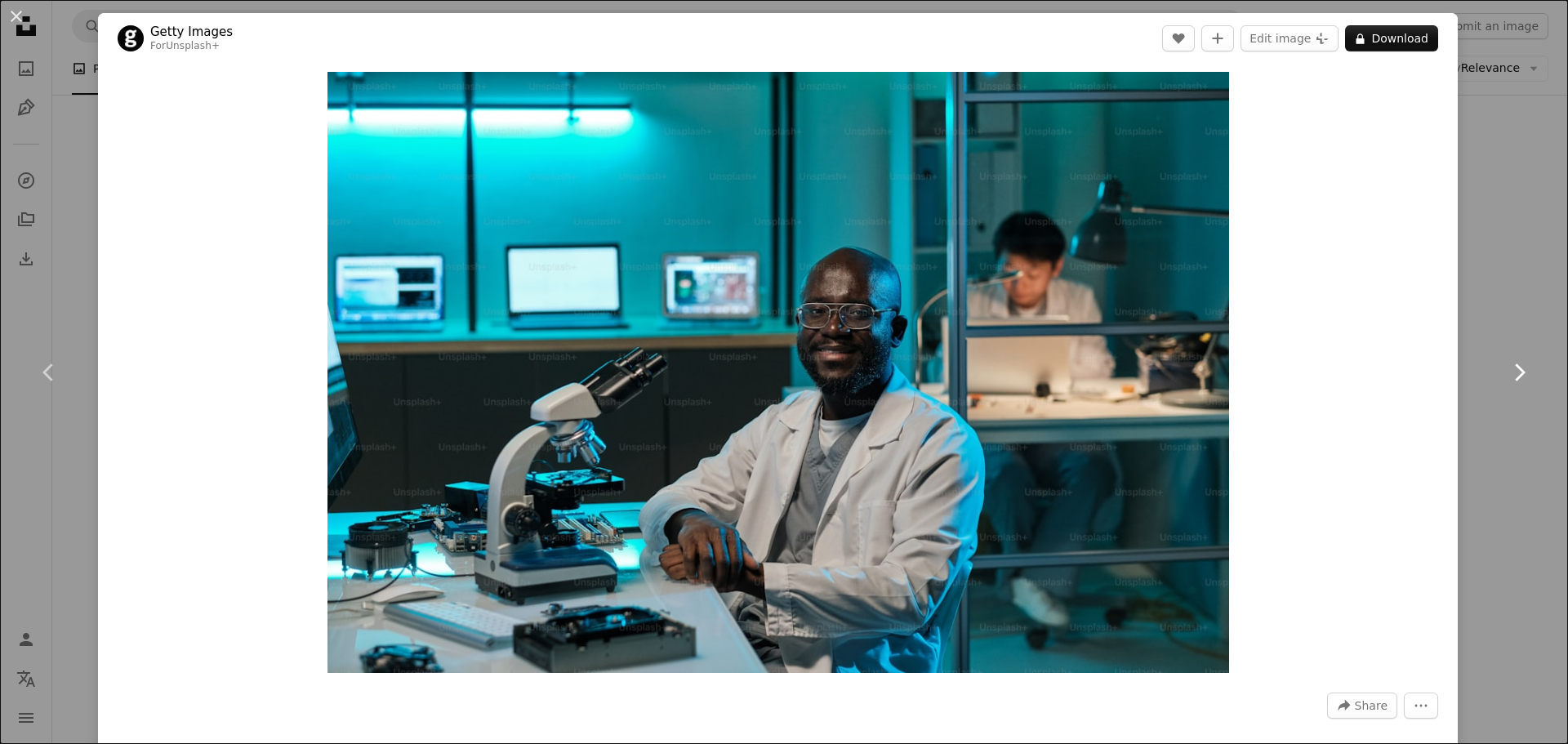
click at [1508, 371] on icon "Chevron right" at bounding box center [1519, 372] width 26 height 26
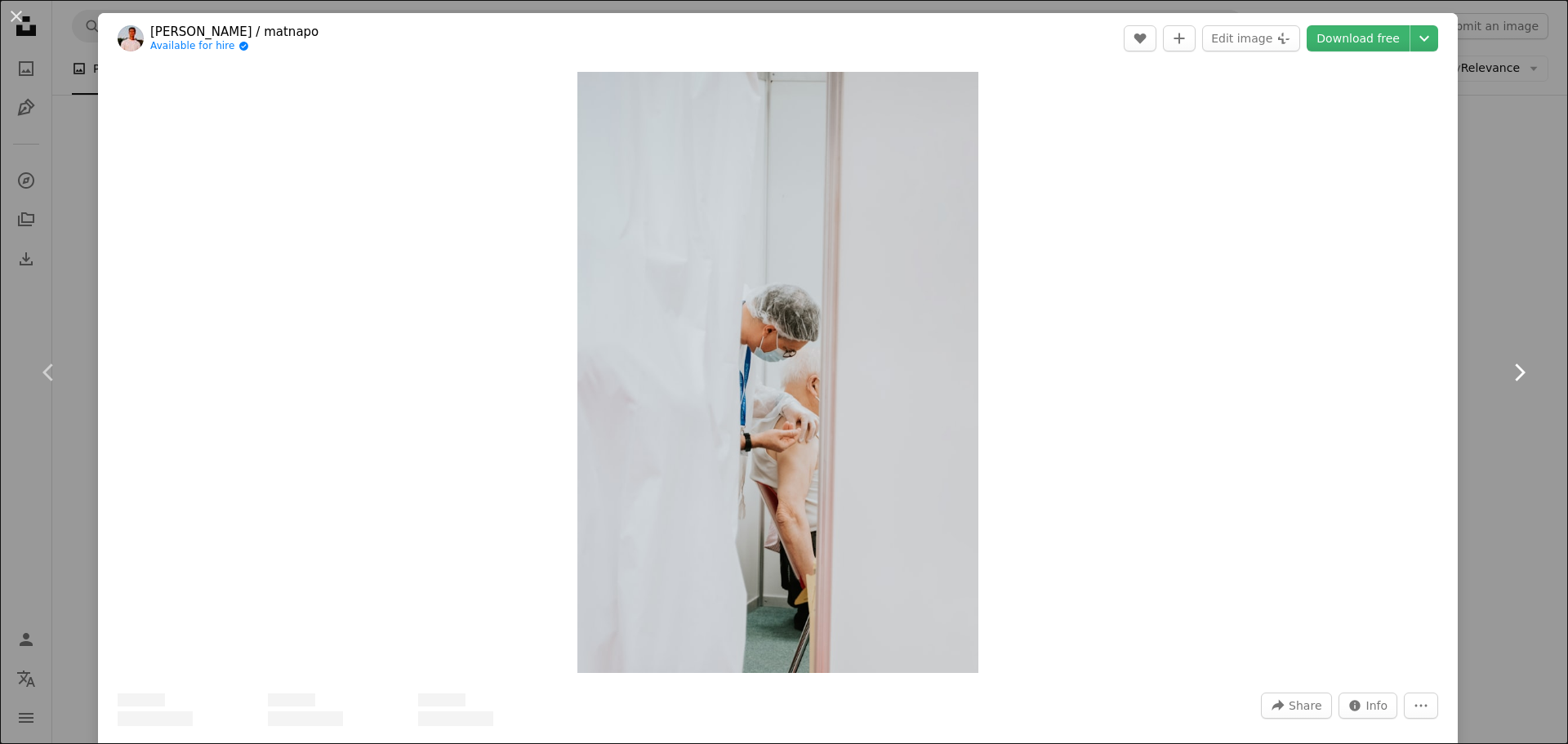
click at [1508, 371] on icon "Chevron right" at bounding box center [1519, 372] width 26 height 26
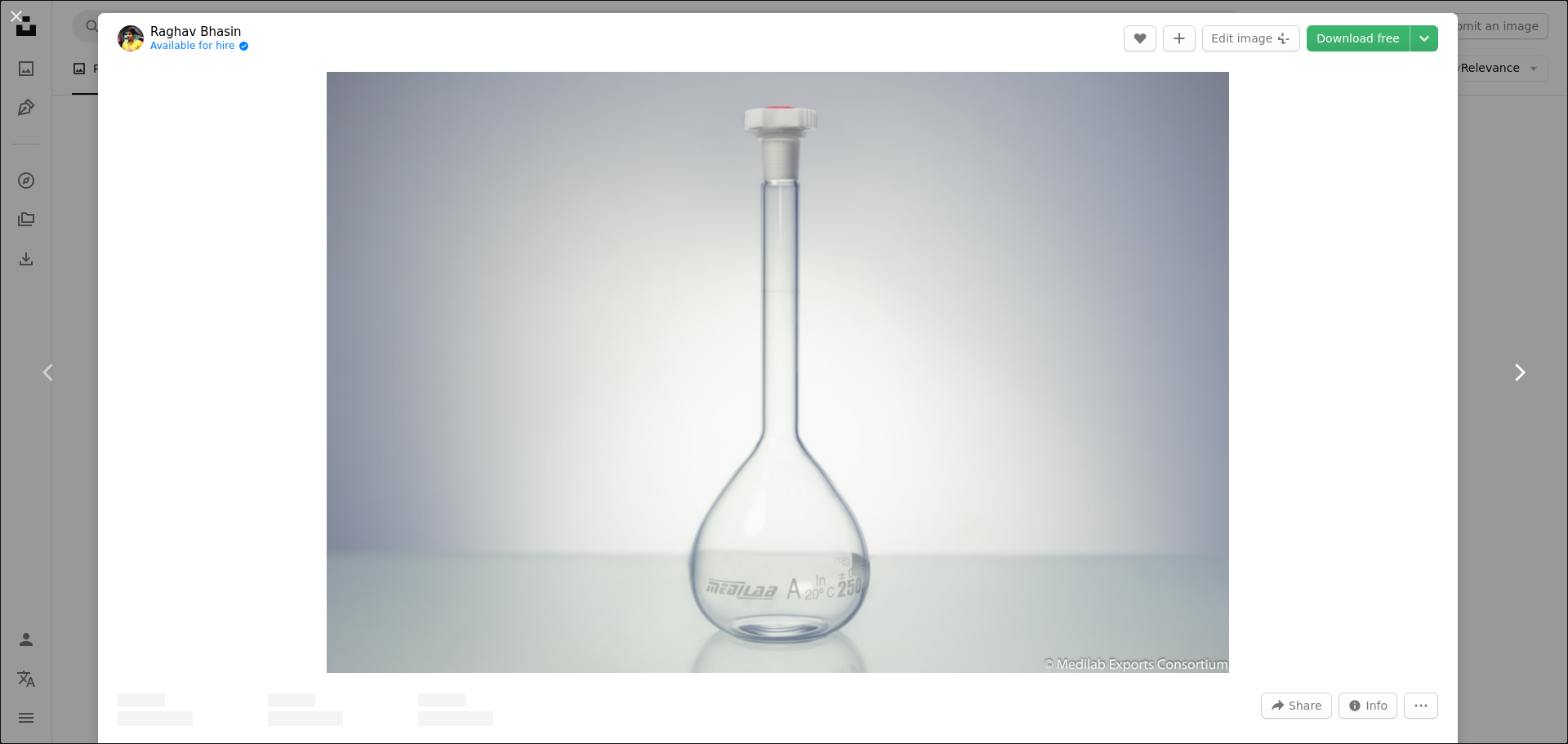
click at [1508, 371] on icon "Chevron right" at bounding box center [1519, 372] width 26 height 26
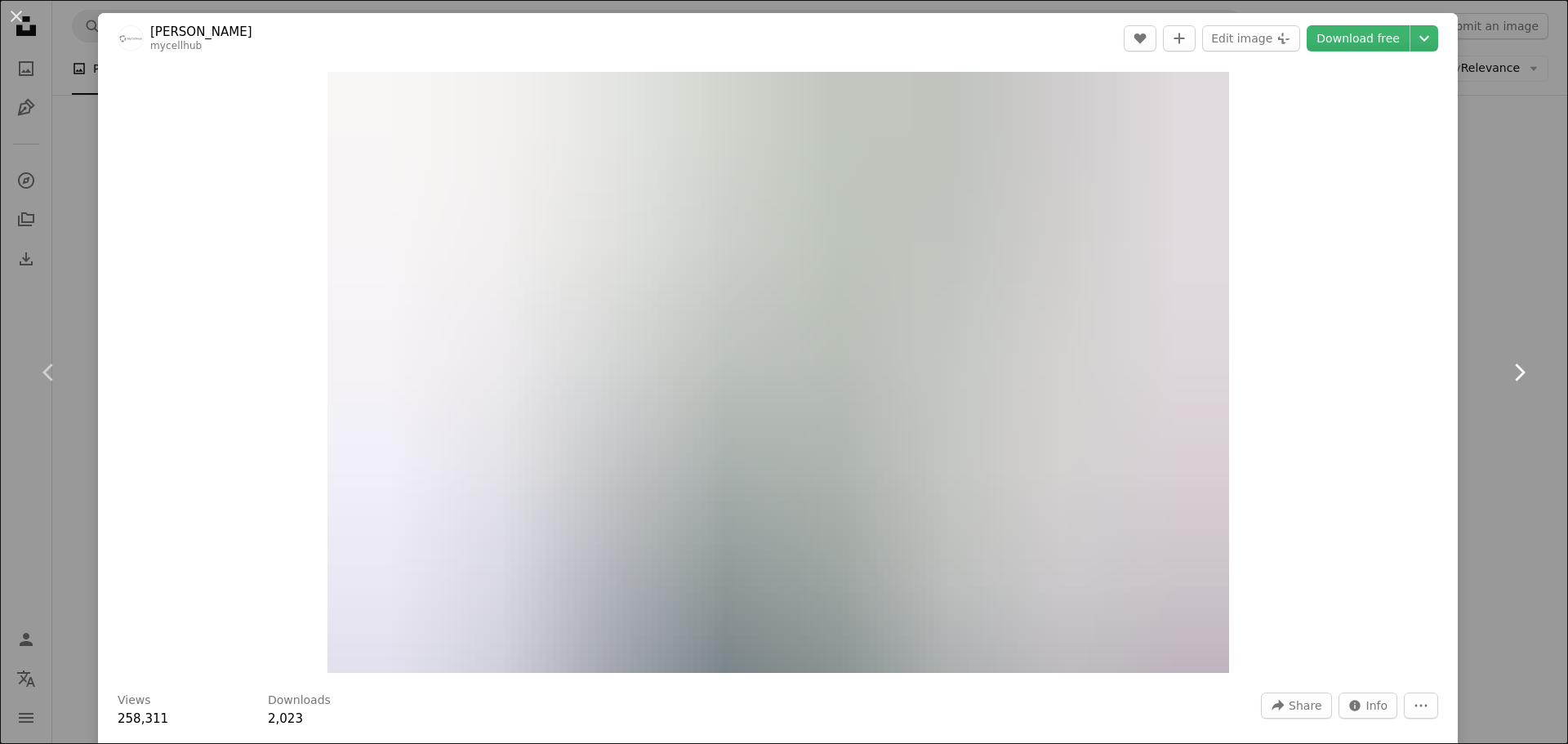
click at [1508, 371] on icon "Chevron right" at bounding box center [1519, 372] width 26 height 26
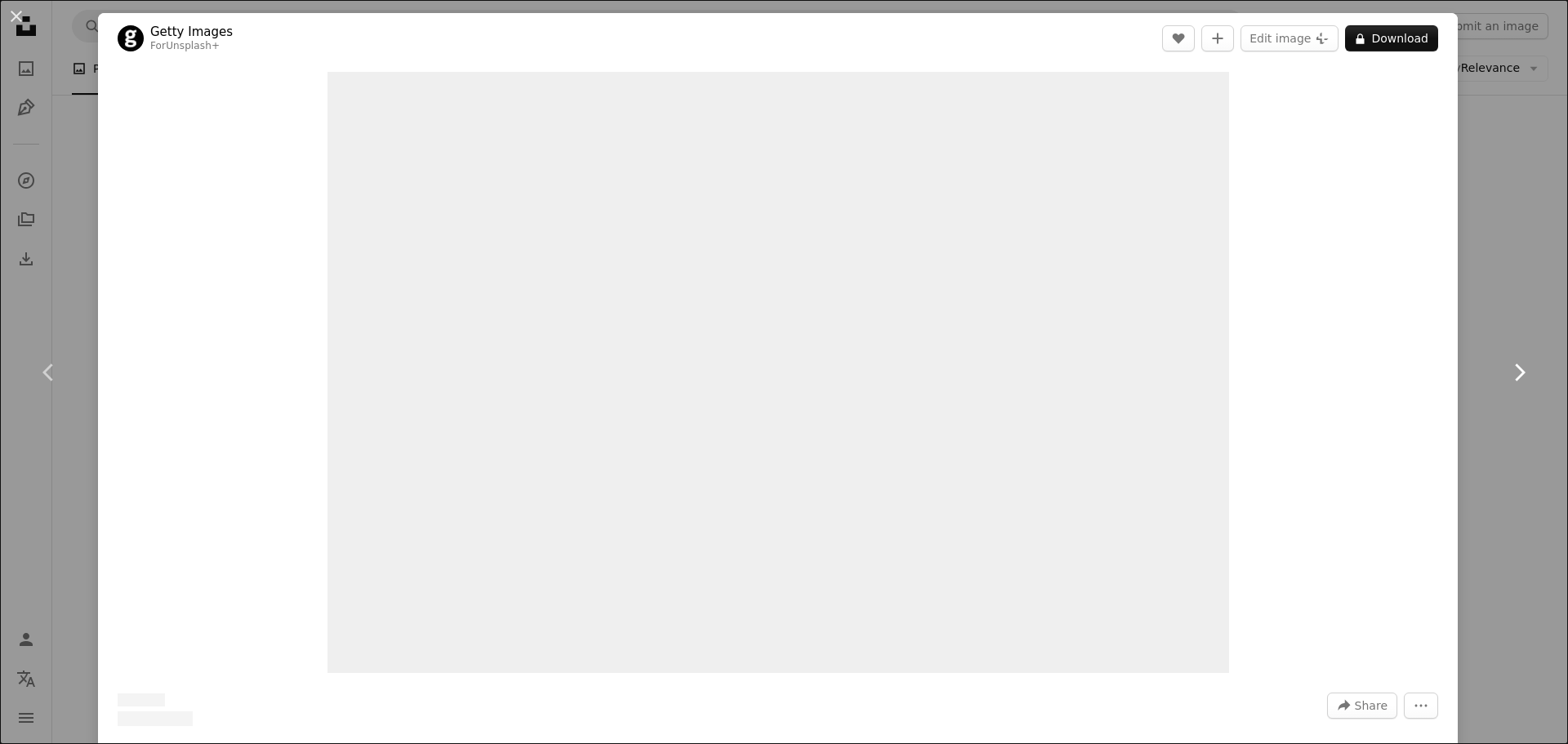
click at [1508, 371] on icon "Chevron right" at bounding box center [1519, 372] width 26 height 26
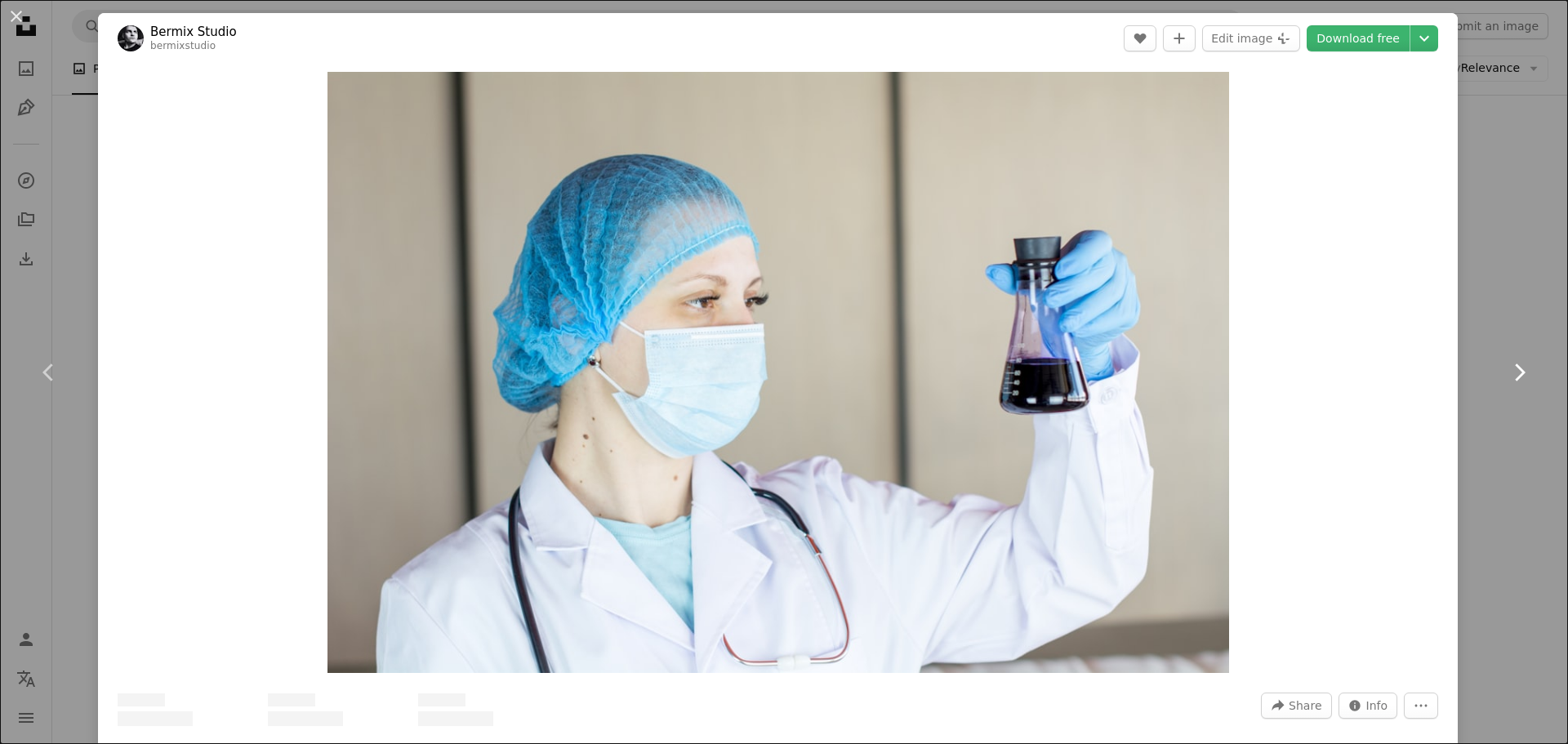
click at [1508, 371] on icon "Chevron right" at bounding box center [1519, 372] width 26 height 26
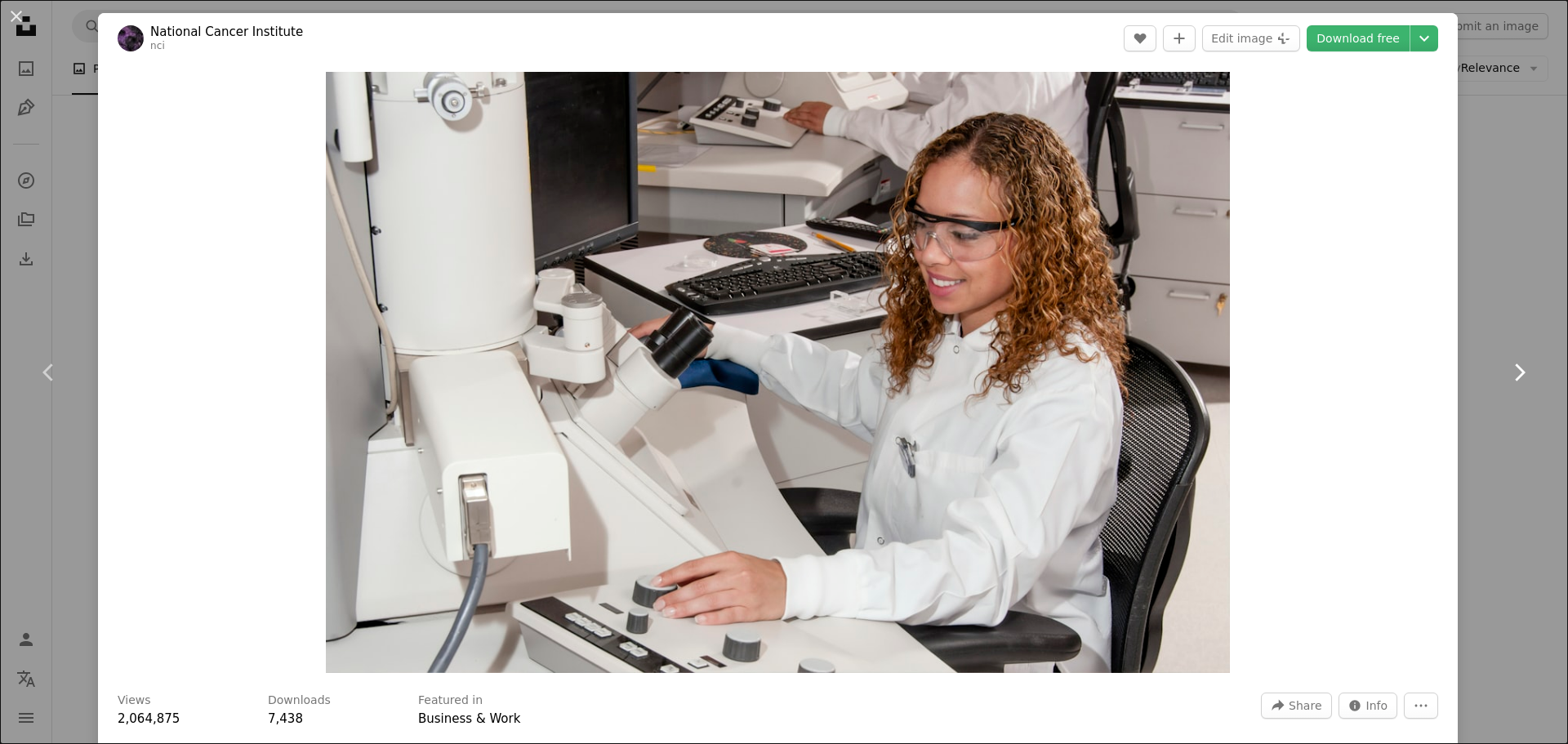
click at [1508, 371] on icon "Chevron right" at bounding box center [1519, 372] width 26 height 26
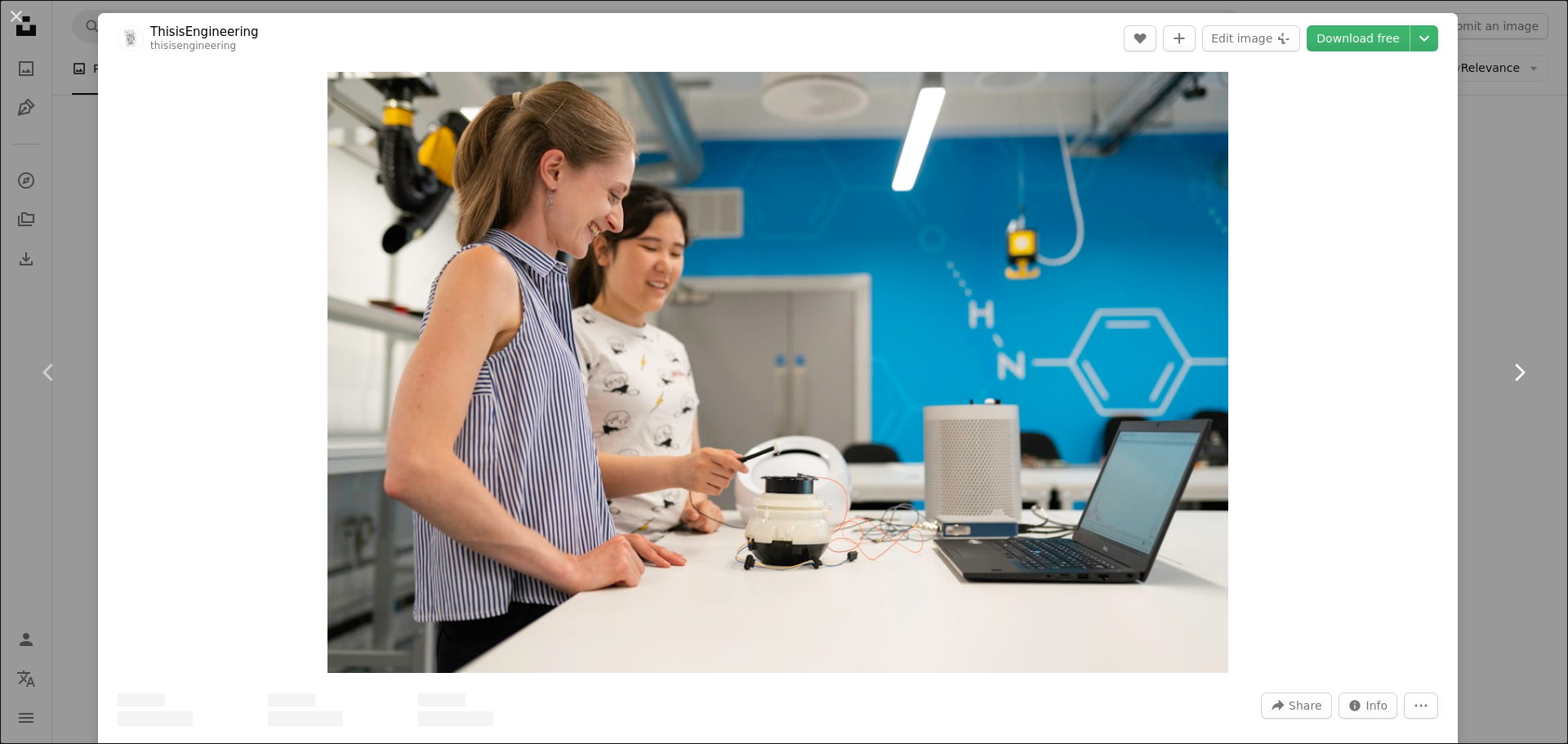
click at [1508, 371] on icon "Chevron right" at bounding box center [1519, 372] width 26 height 26
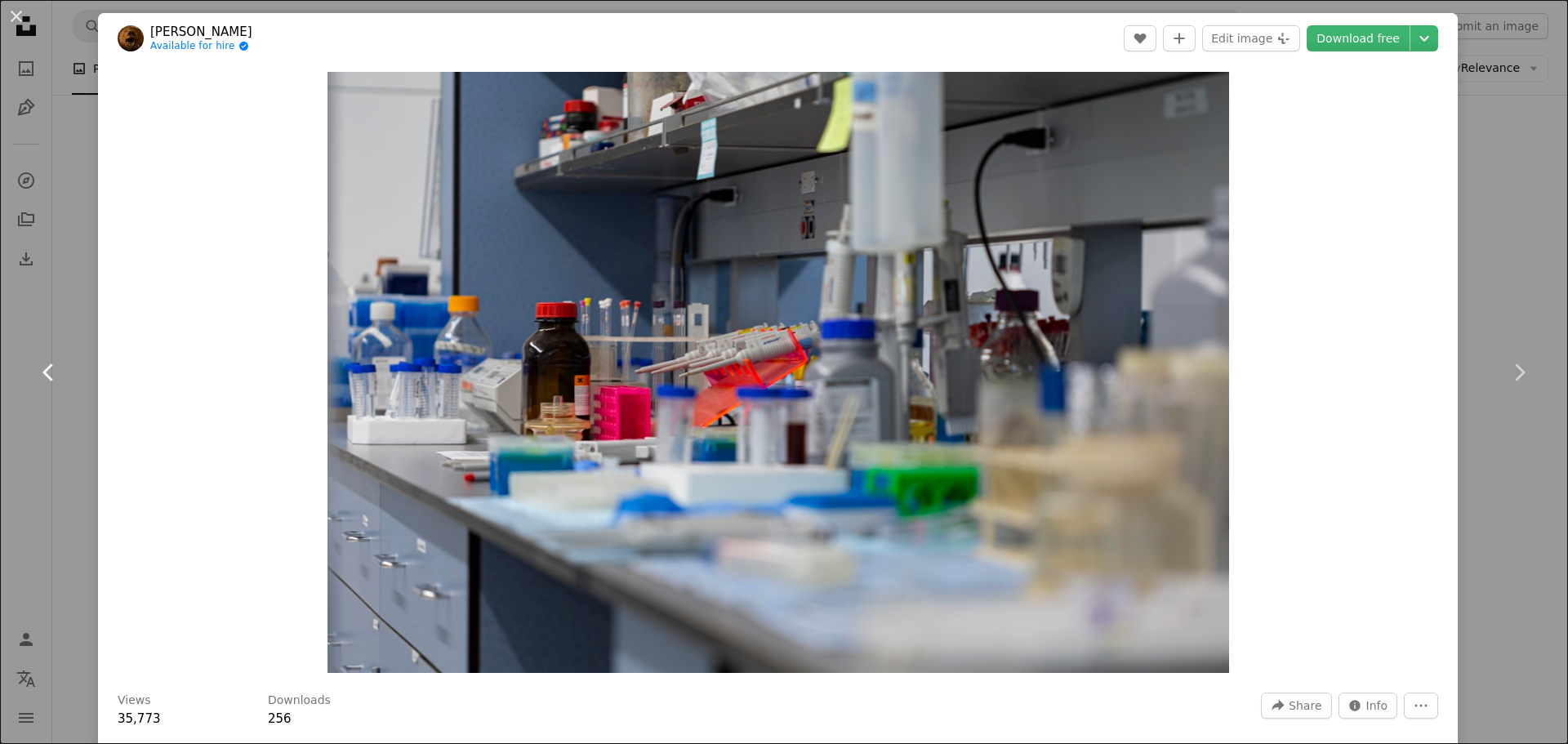
click at [46, 387] on link "Chevron left" at bounding box center [49, 372] width 98 height 156
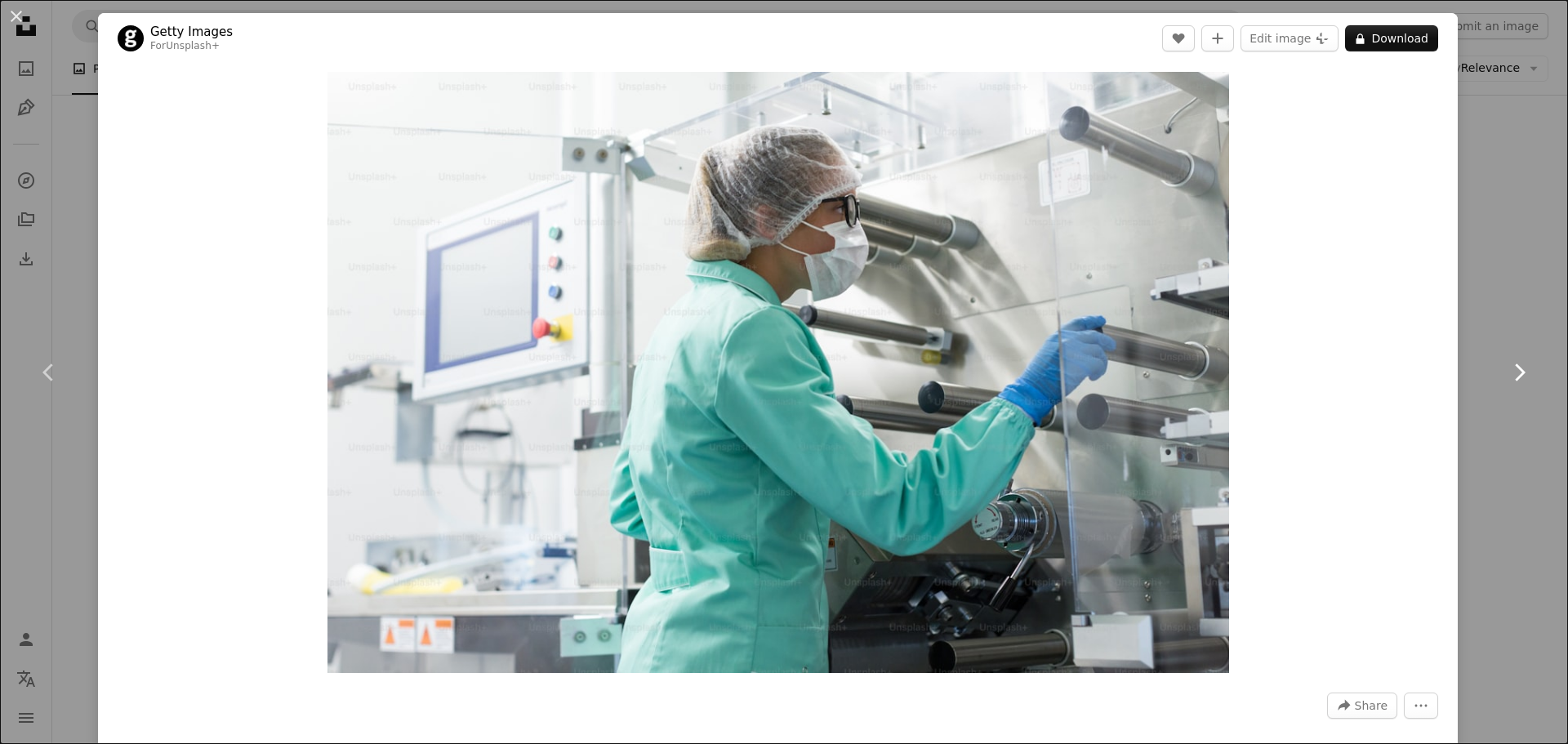
click at [1493, 375] on link "Chevron right" at bounding box center [1519, 372] width 98 height 156
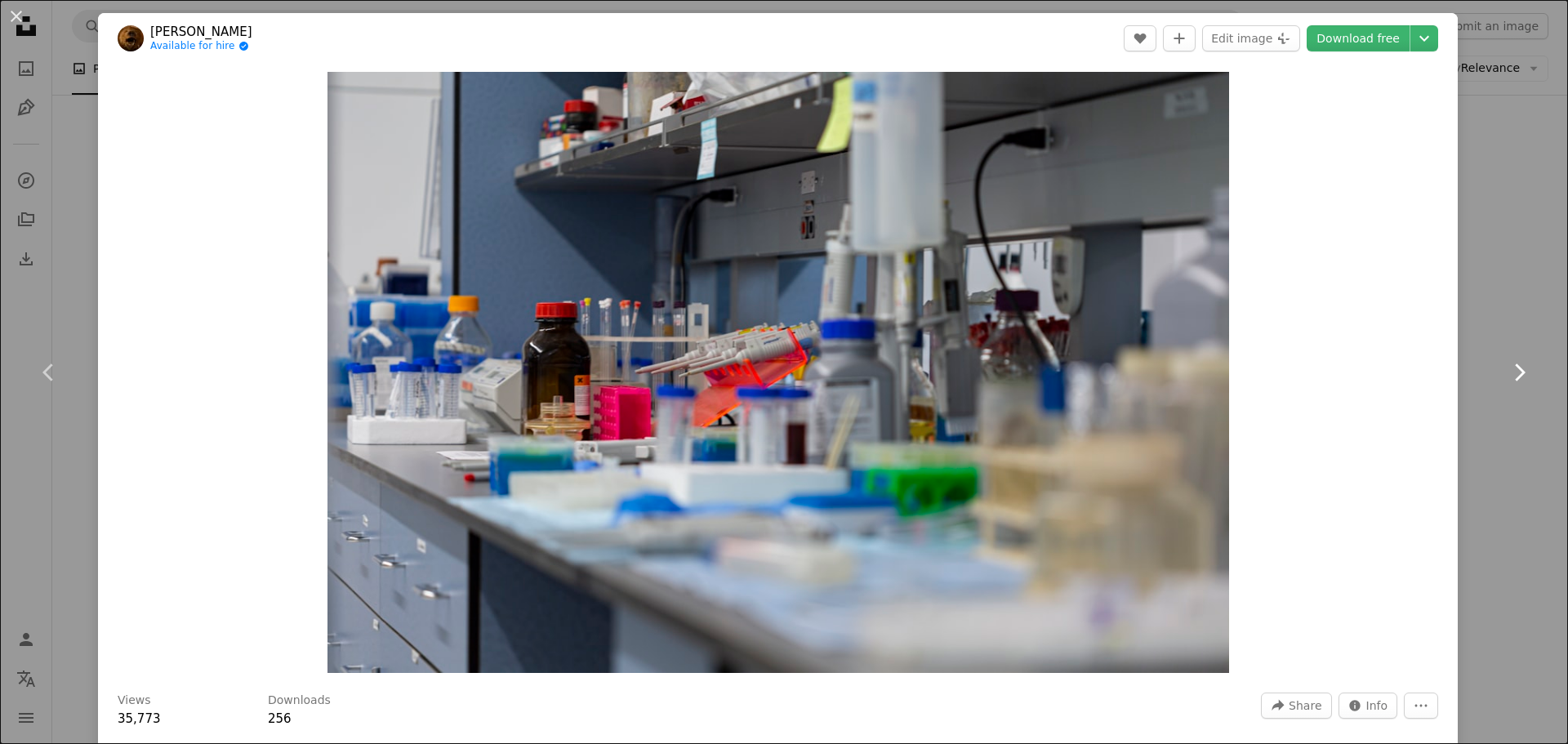
click at [1493, 375] on link "Chevron right" at bounding box center [1519, 372] width 98 height 156
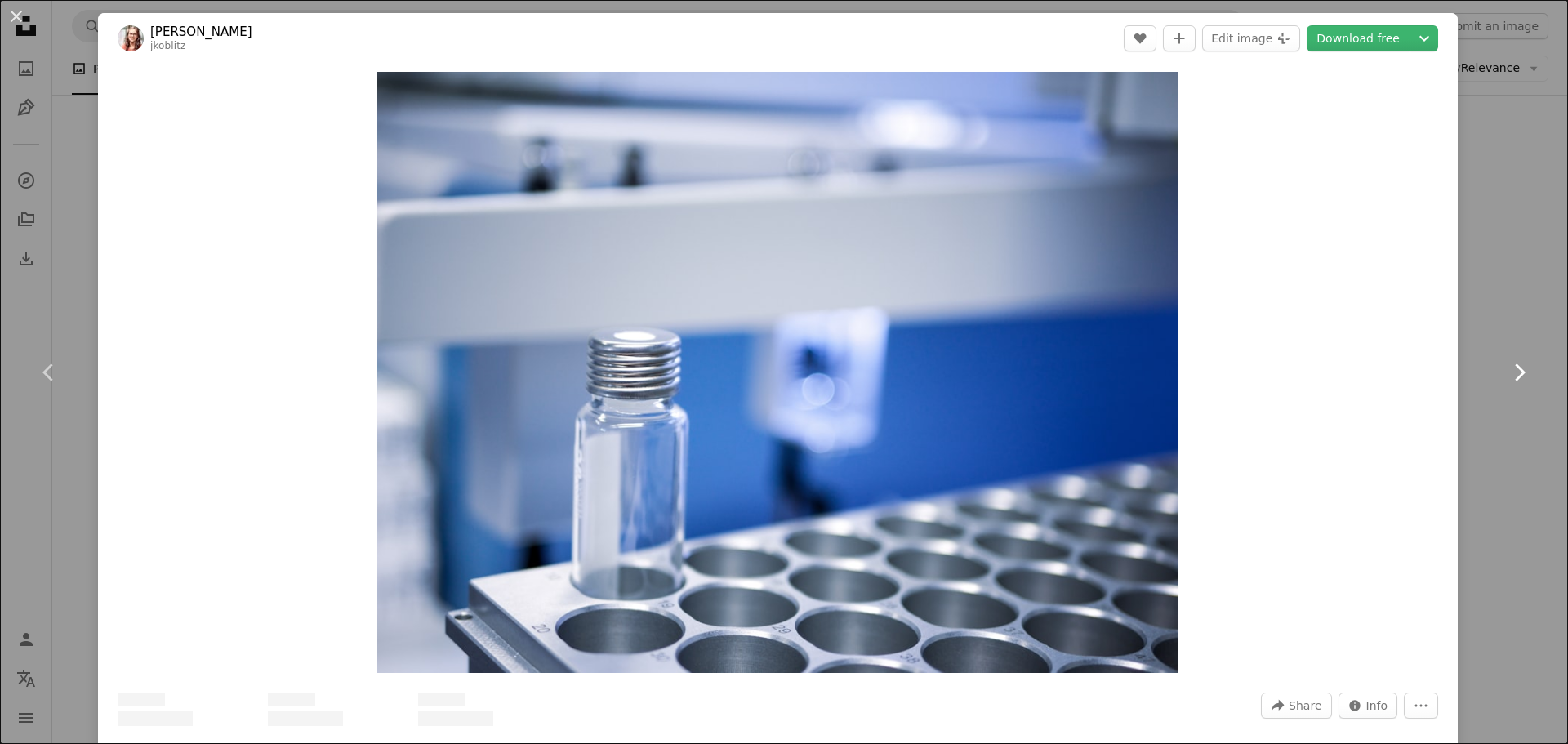
click at [1493, 375] on link "Chevron right" at bounding box center [1519, 372] width 98 height 156
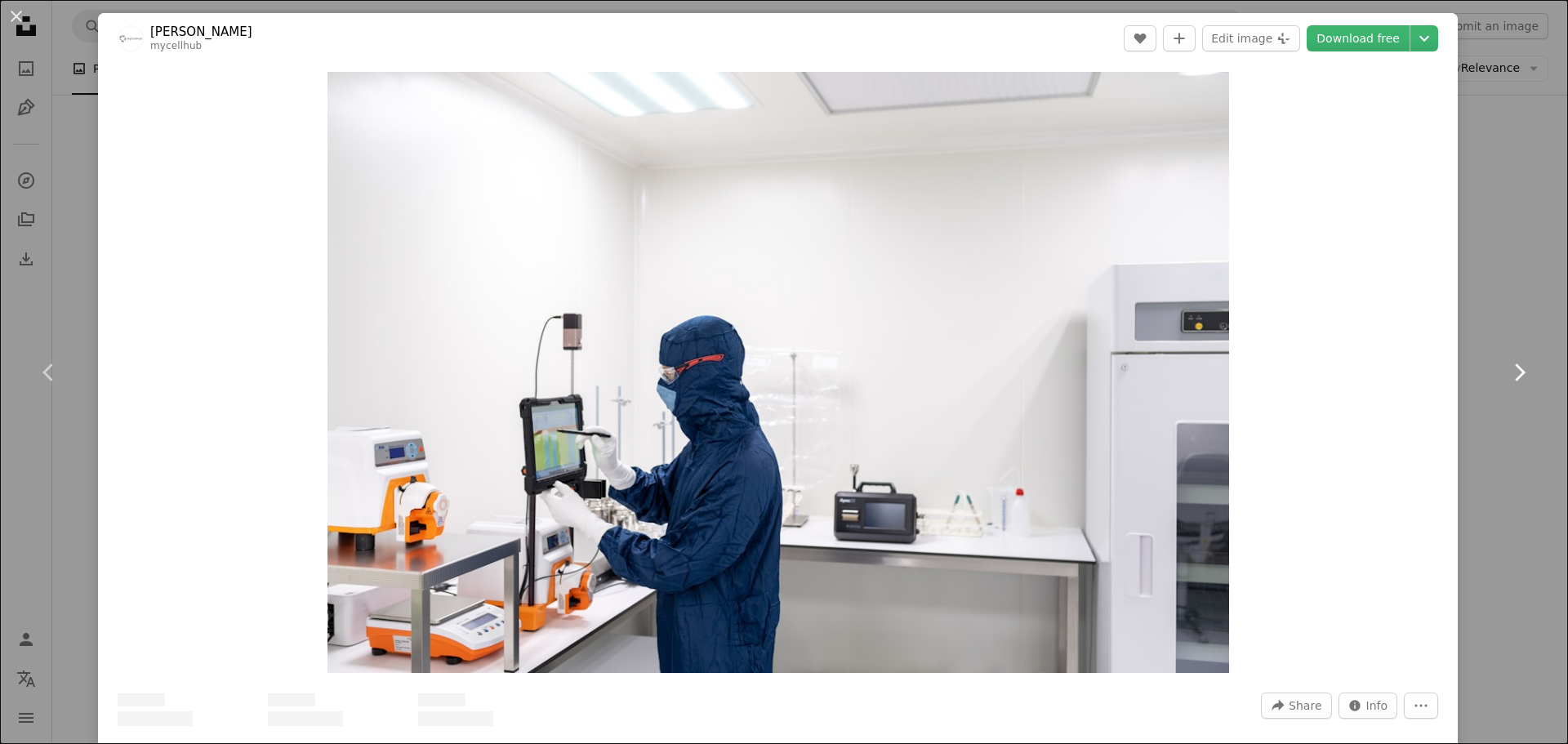
click at [1493, 375] on link "Chevron right" at bounding box center [1519, 372] width 98 height 156
click at [1516, 365] on icon at bounding box center [1521, 372] width 11 height 17
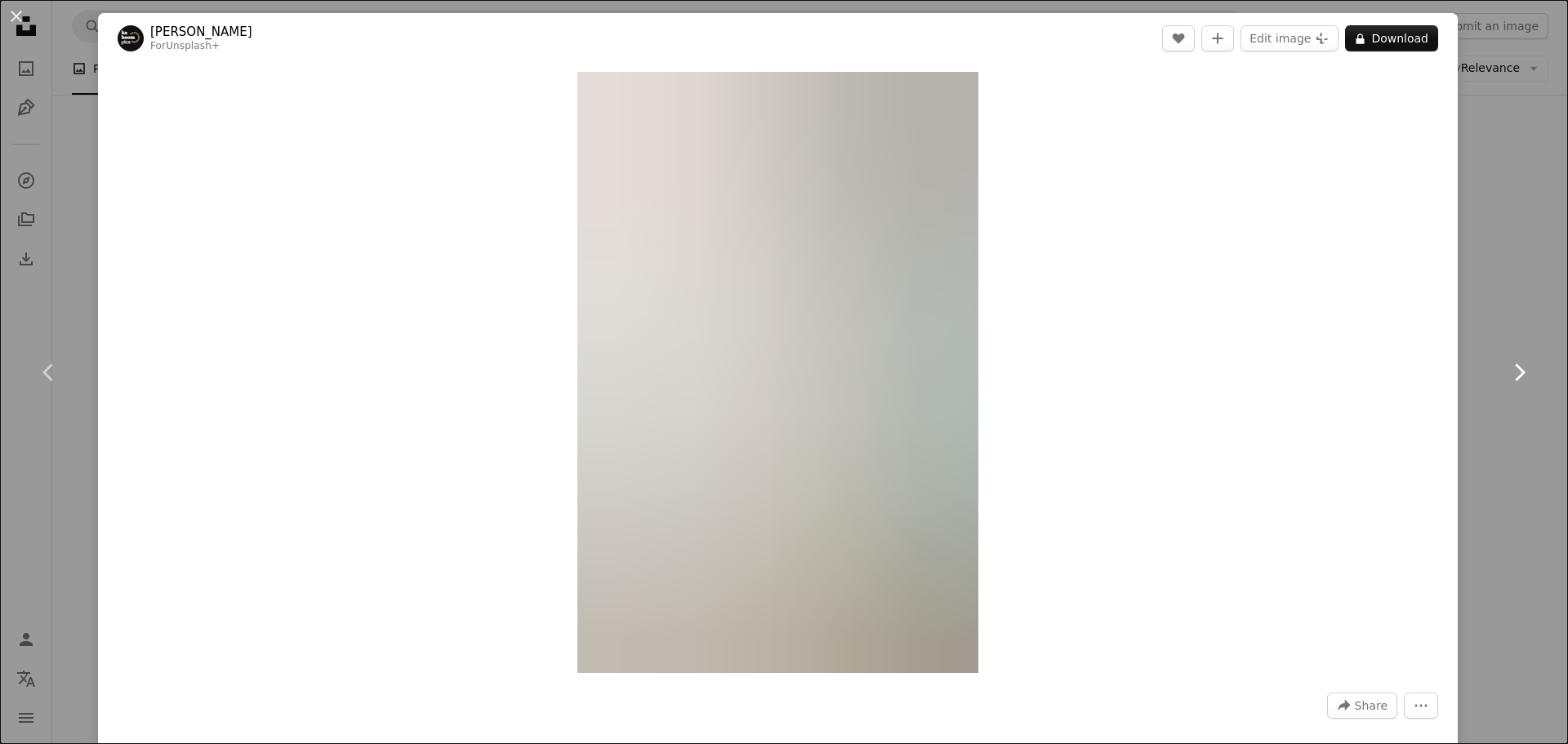
click at [1516, 365] on icon at bounding box center [1521, 372] width 11 height 17
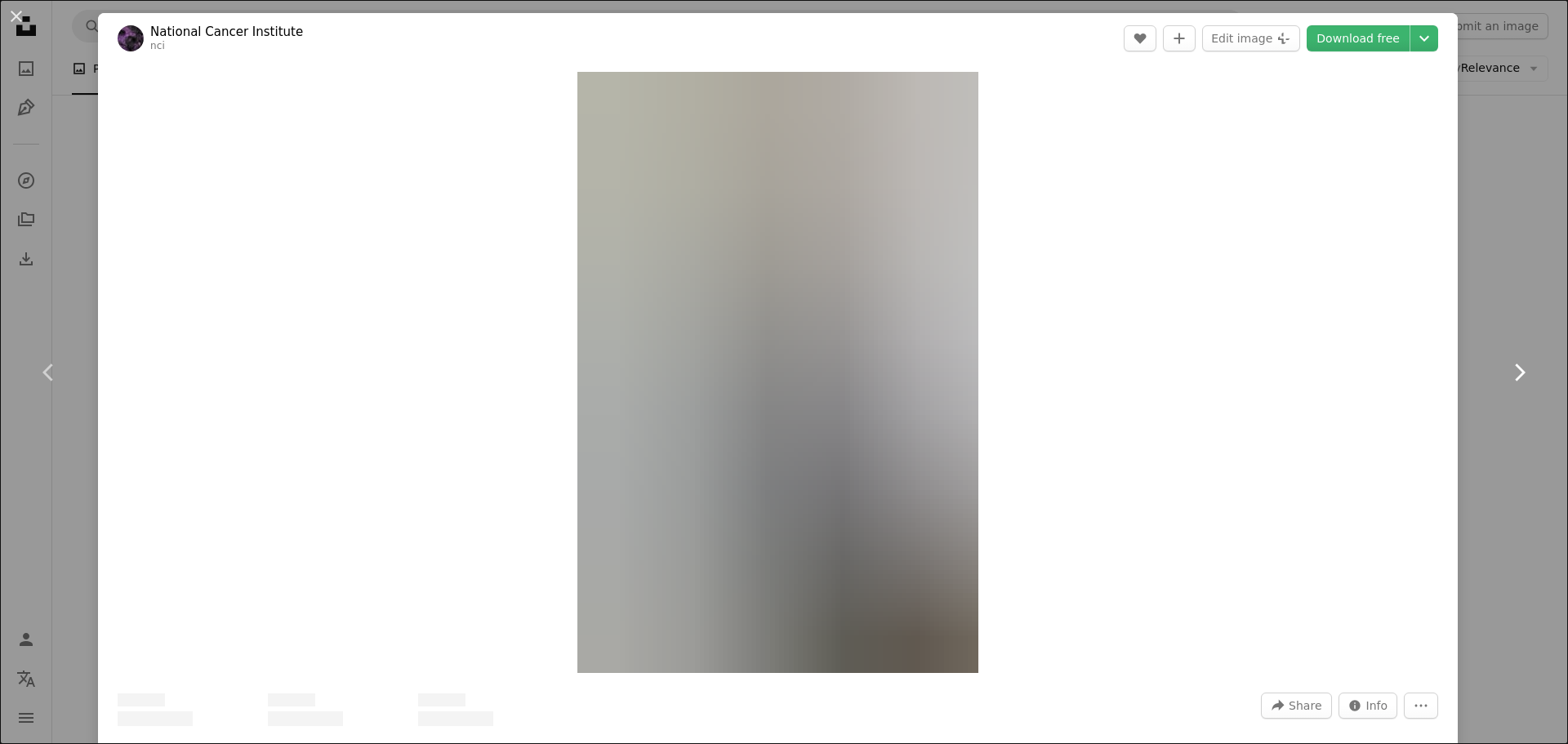
click at [1516, 365] on icon at bounding box center [1521, 372] width 11 height 17
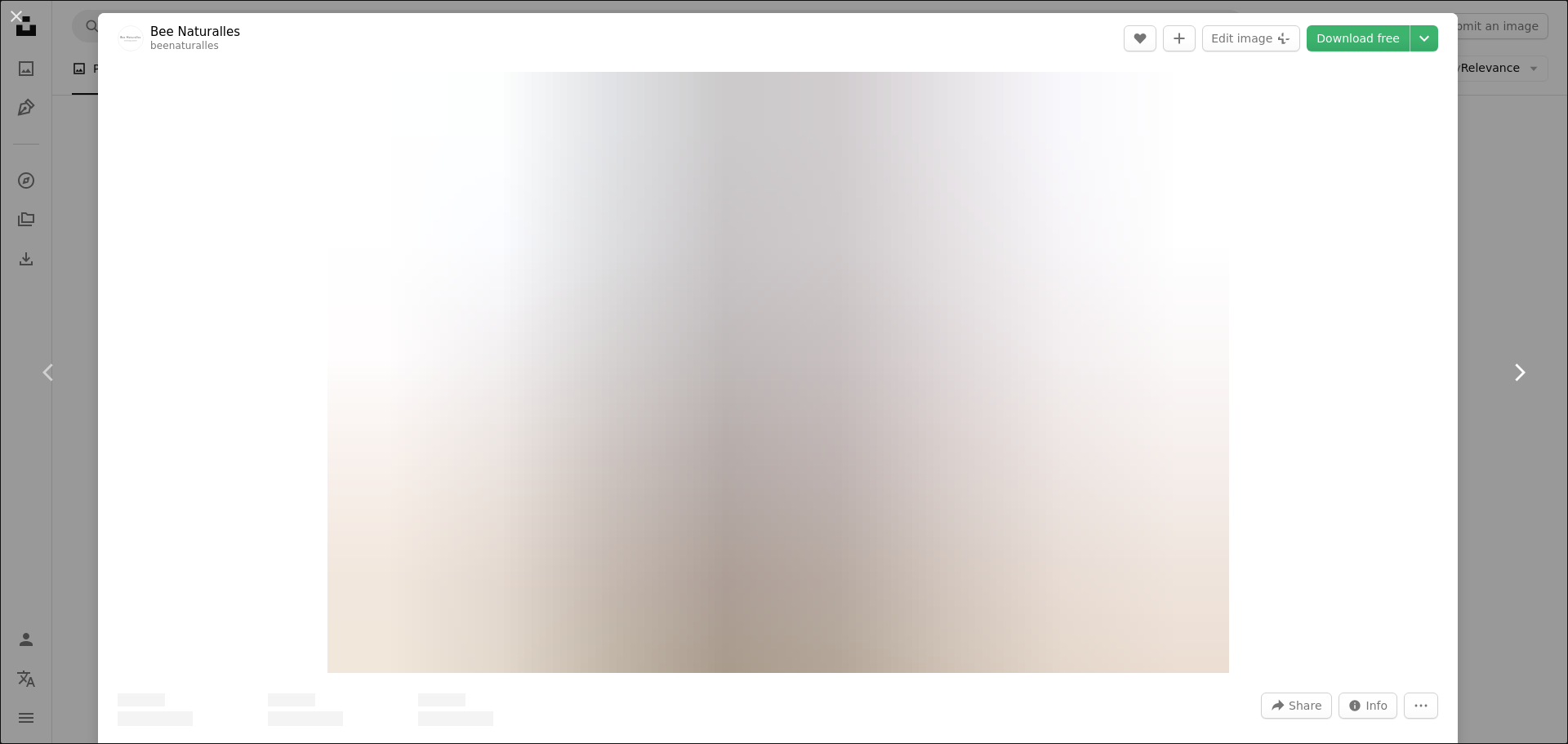
click at [1516, 365] on icon at bounding box center [1521, 372] width 11 height 17
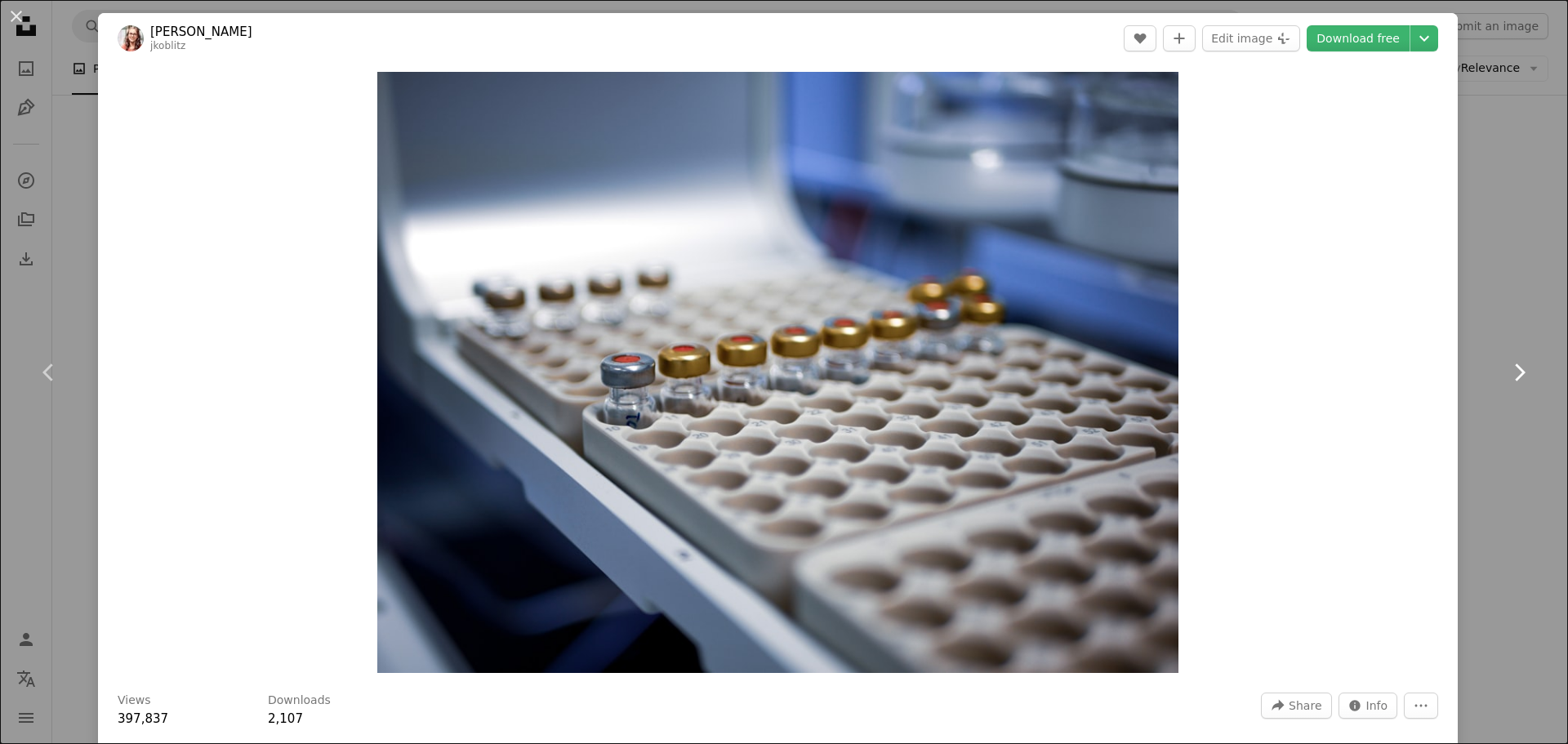
click at [1518, 374] on icon "Chevron right" at bounding box center [1519, 372] width 26 height 26
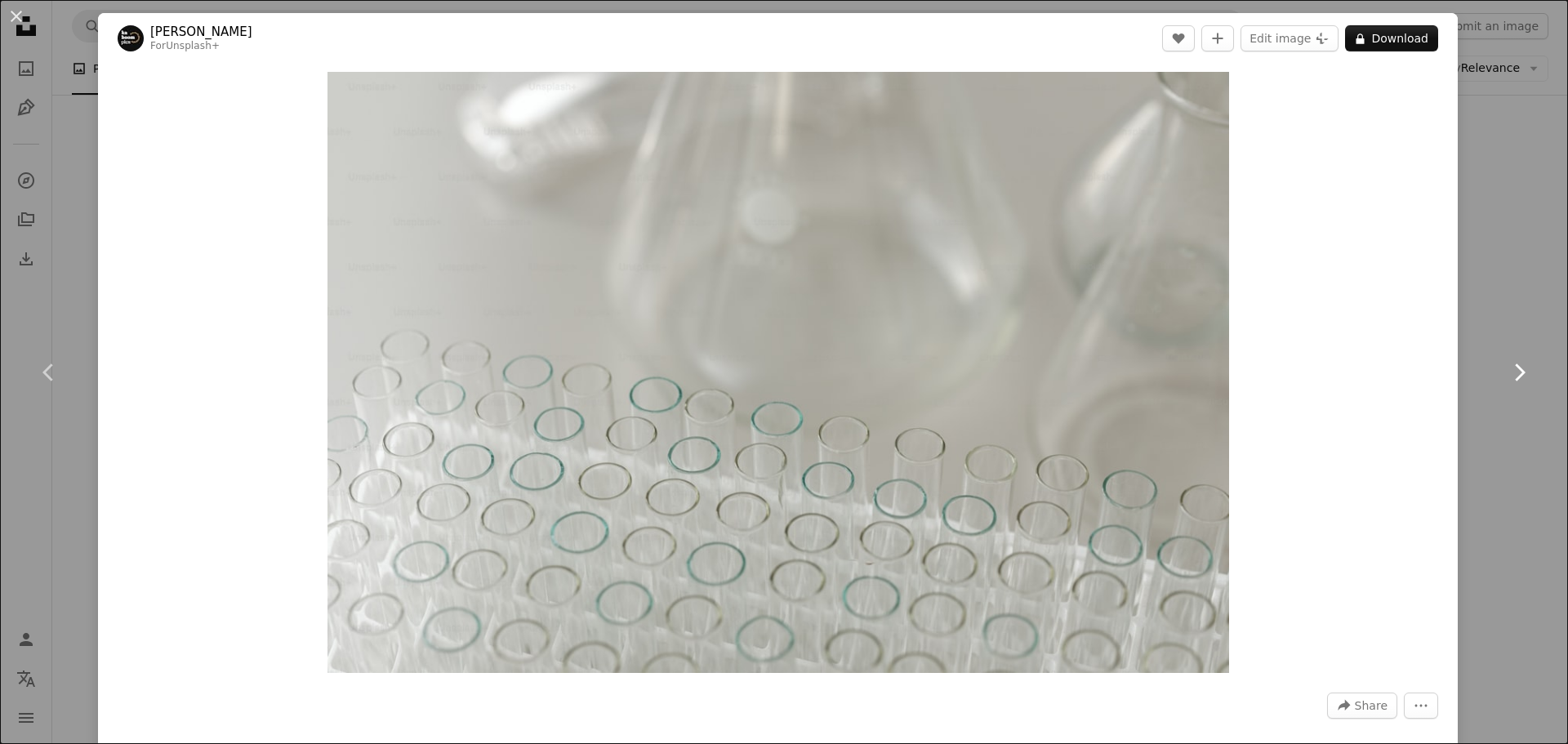
click at [1514, 372] on icon "Chevron right" at bounding box center [1519, 372] width 26 height 26
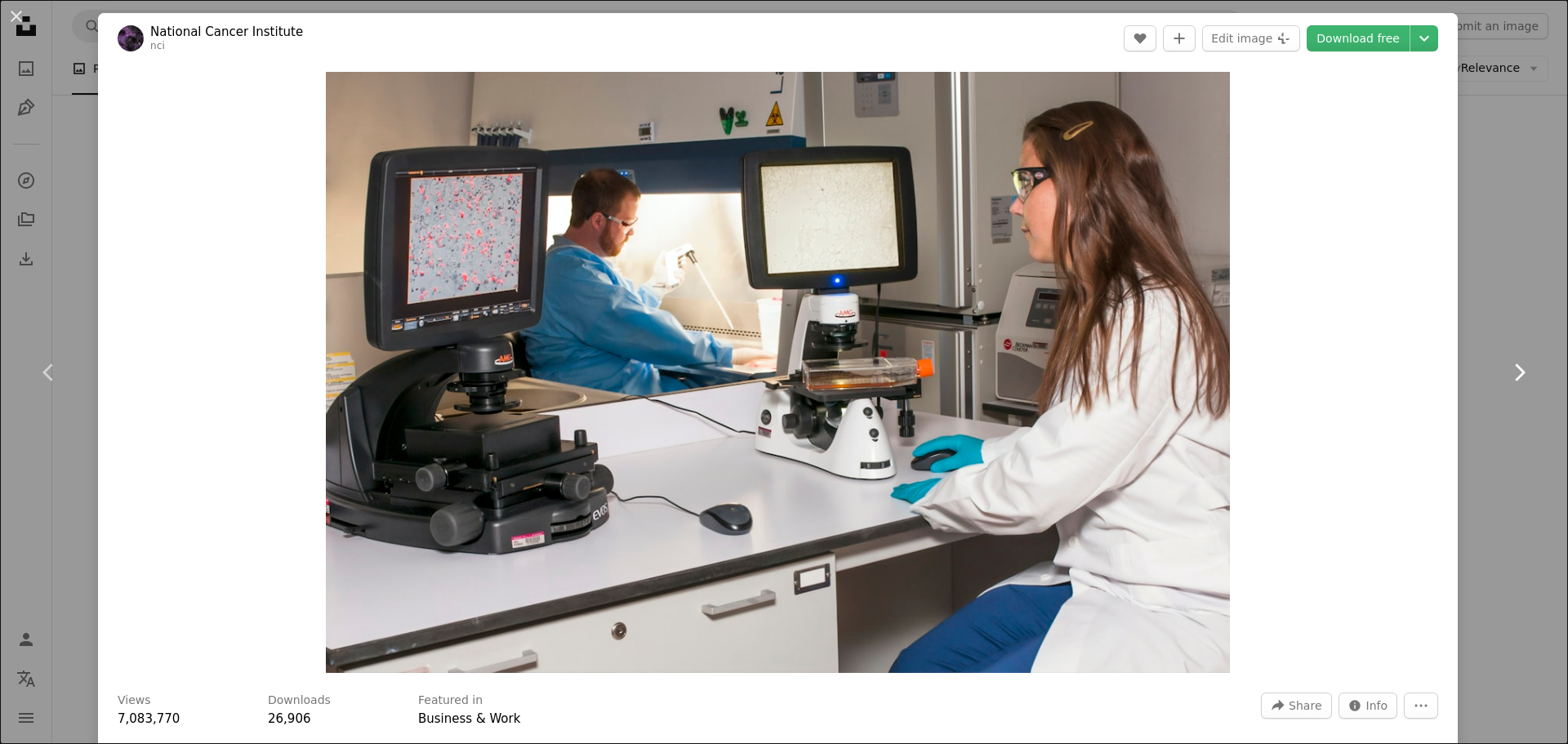
click at [1514, 372] on icon "Chevron right" at bounding box center [1519, 372] width 26 height 26
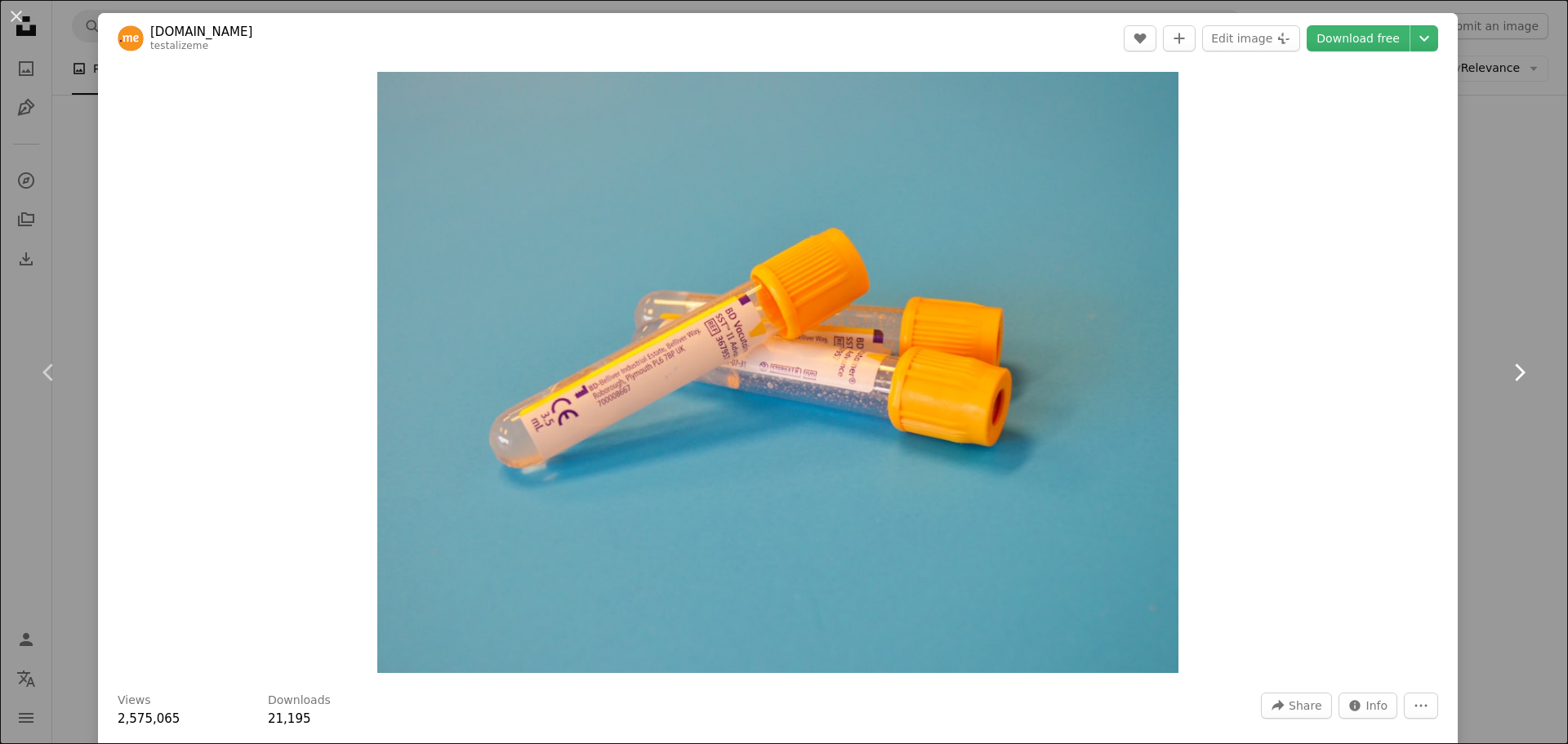
click at [1516, 372] on icon at bounding box center [1521, 372] width 11 height 17
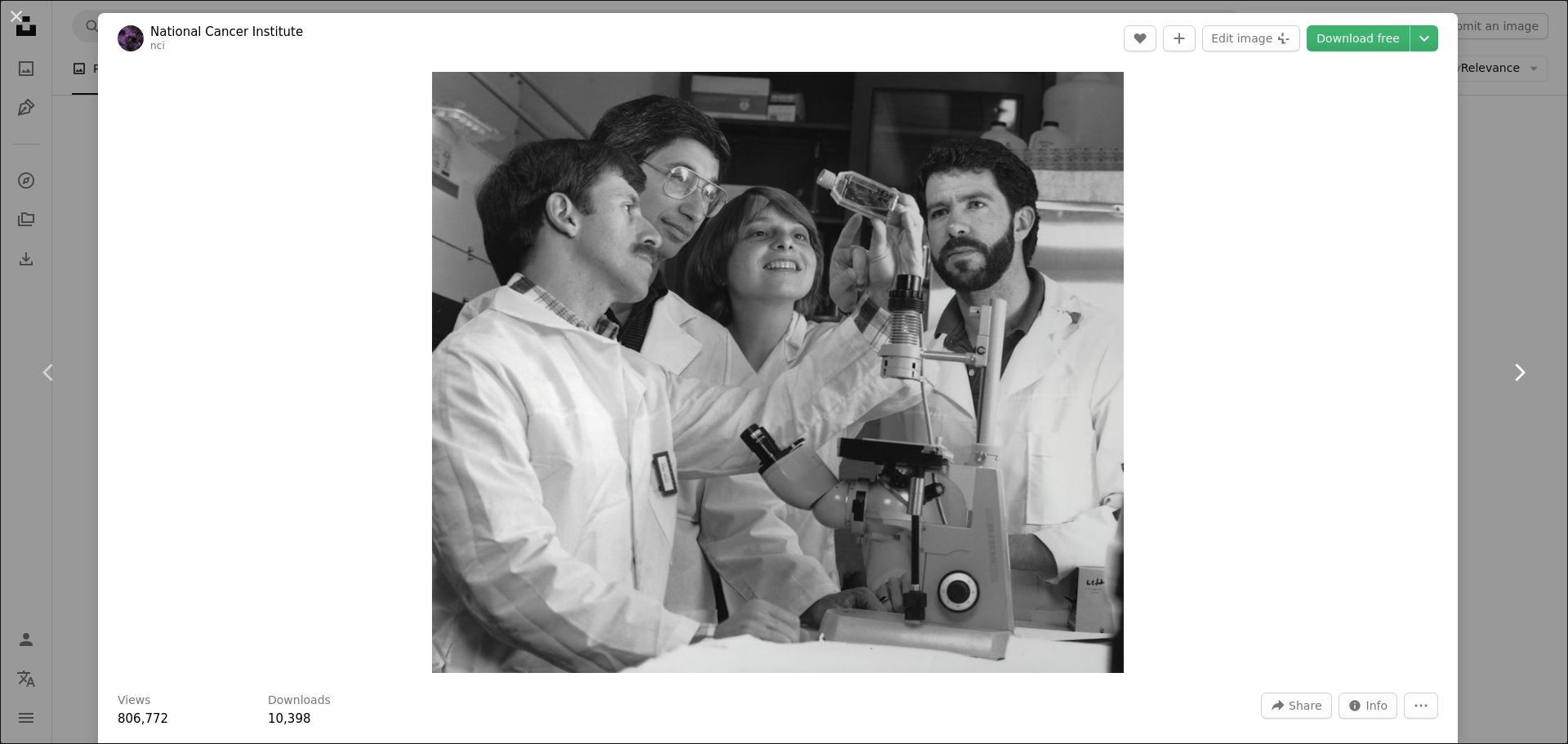
click at [1516, 372] on icon at bounding box center [1521, 372] width 11 height 17
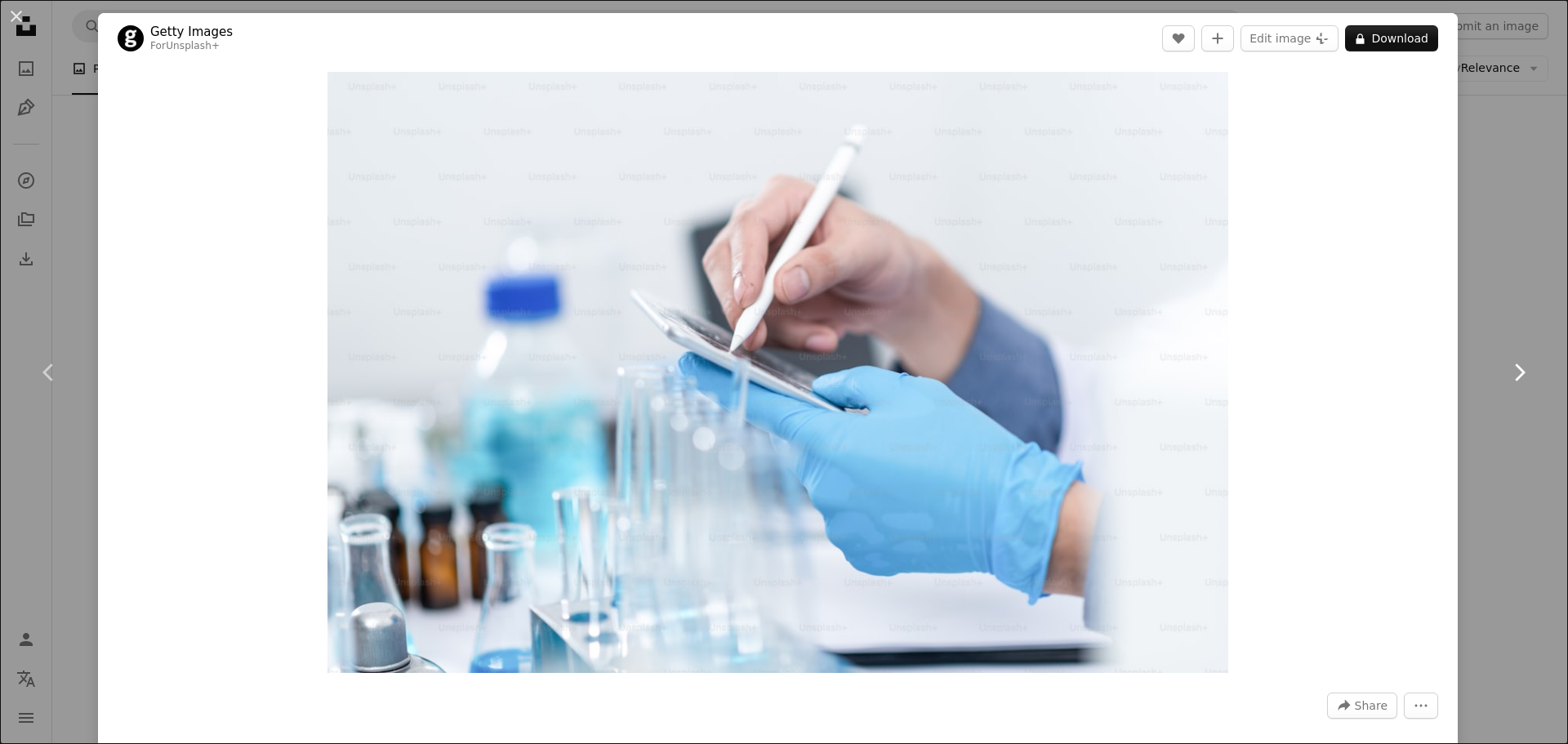
click at [1516, 372] on icon at bounding box center [1521, 372] width 11 height 17
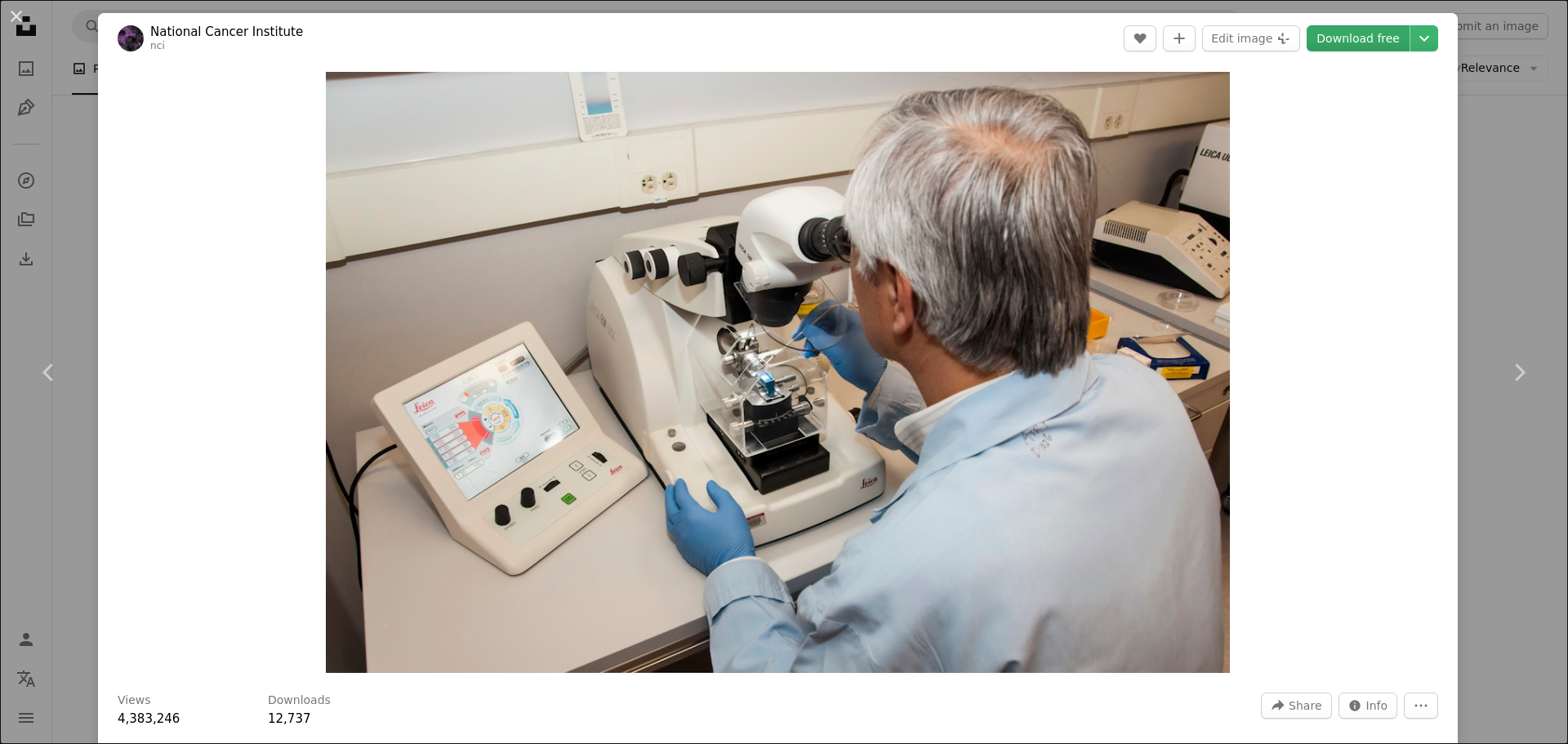
click at [1348, 45] on link "Download free" at bounding box center [1358, 38] width 103 height 26
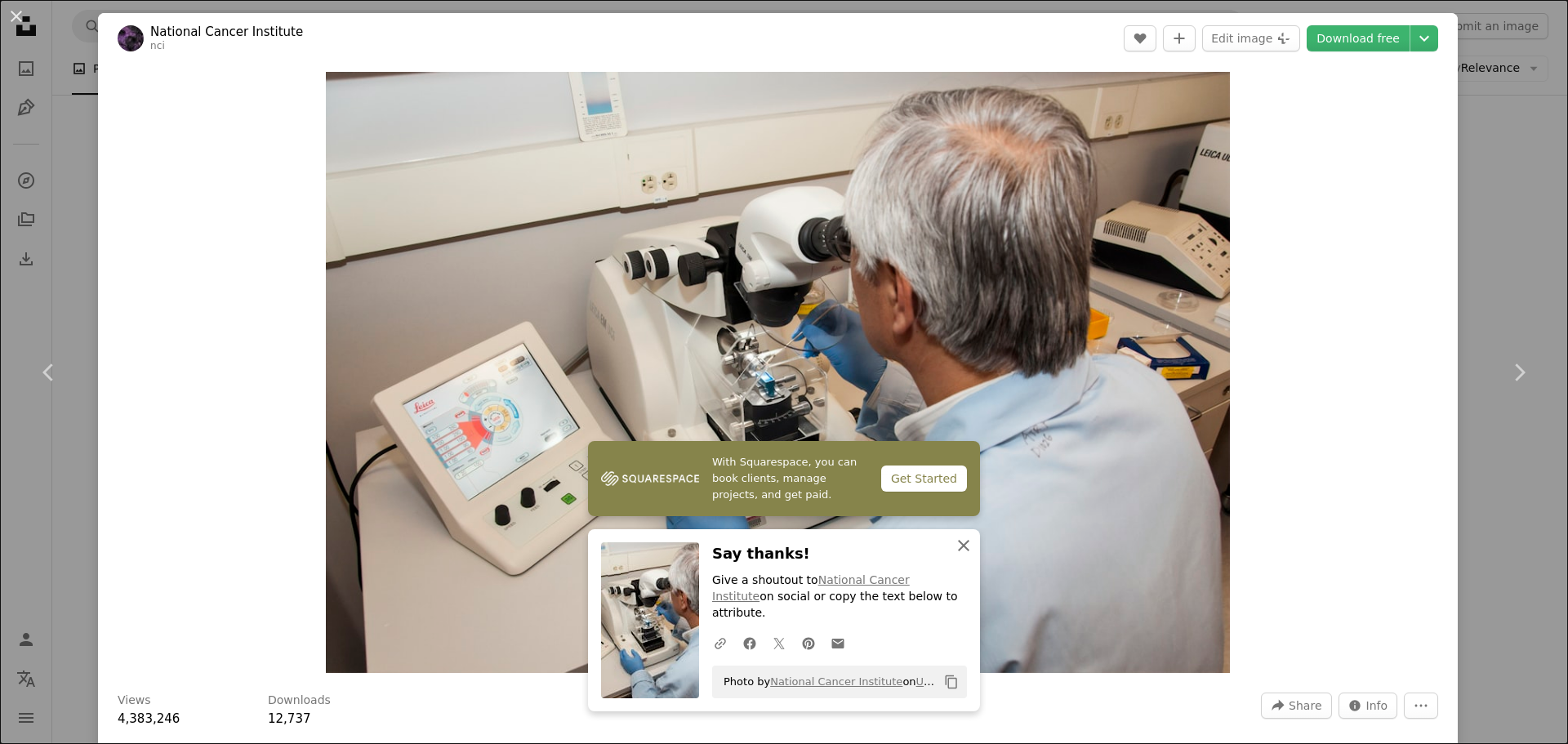
click at [966, 555] on icon "An X shape" at bounding box center [964, 546] width 20 height 20
